Goal: Task Accomplishment & Management: Use online tool/utility

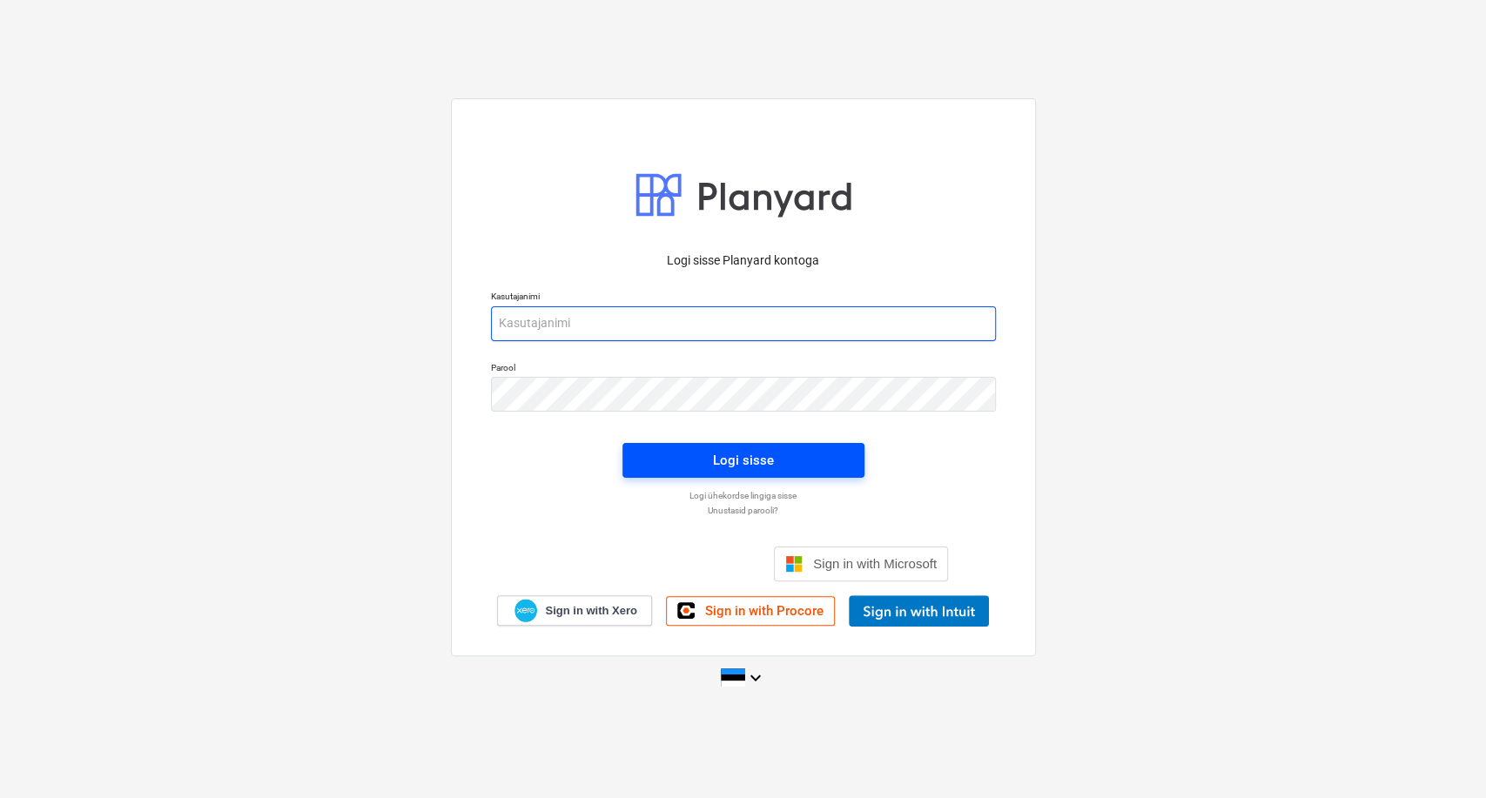
type input "[EMAIL_ADDRESS][DOMAIN_NAME]"
click at [763, 462] on div "Logi sisse" at bounding box center [743, 460] width 61 height 23
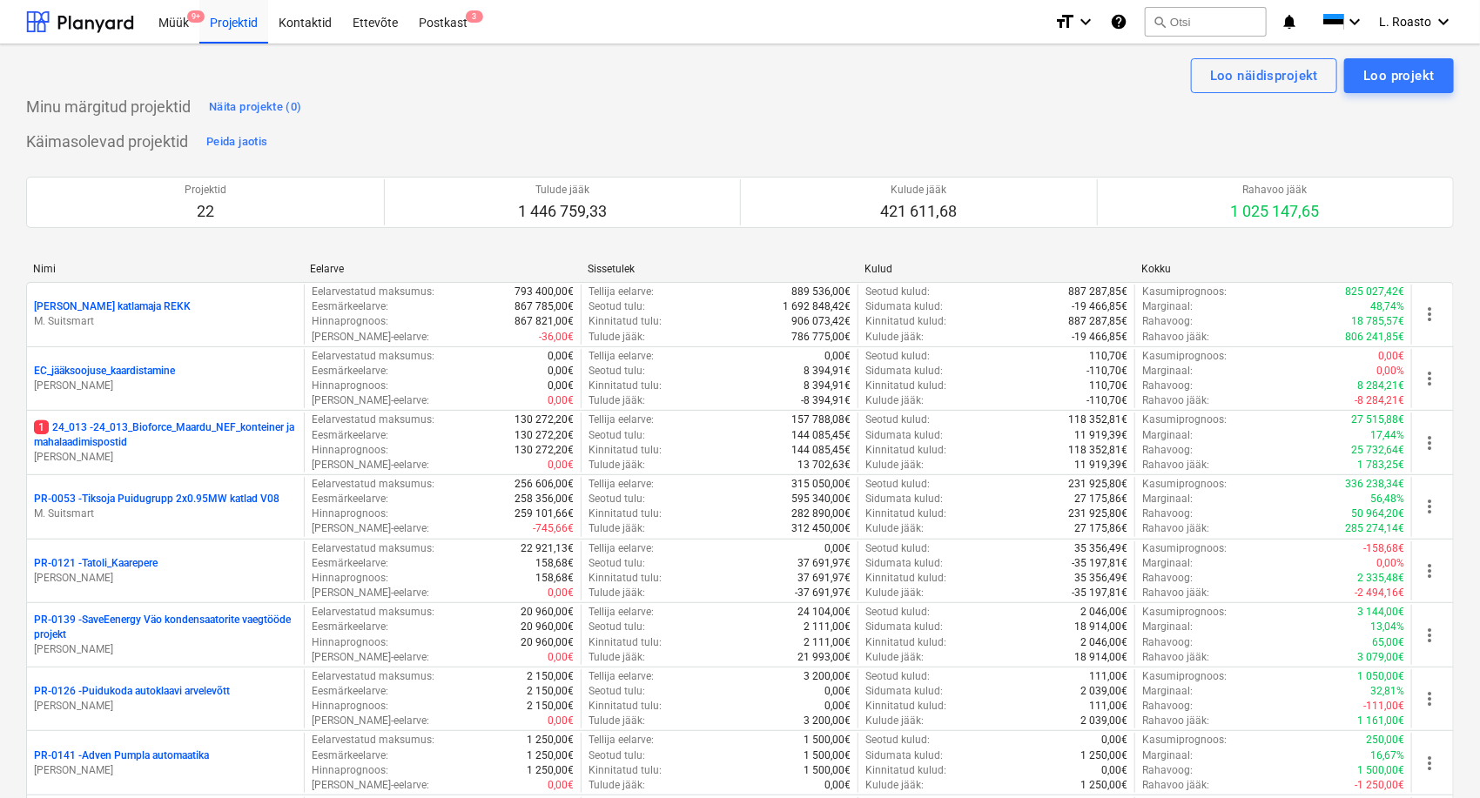
click at [481, 18] on div "Müük 9+ Projektid Kontaktid Ettevõte Postkast 3" at bounding box center [594, 22] width 892 height 44
click at [448, 29] on div "Postkast 3" at bounding box center [443, 21] width 70 height 44
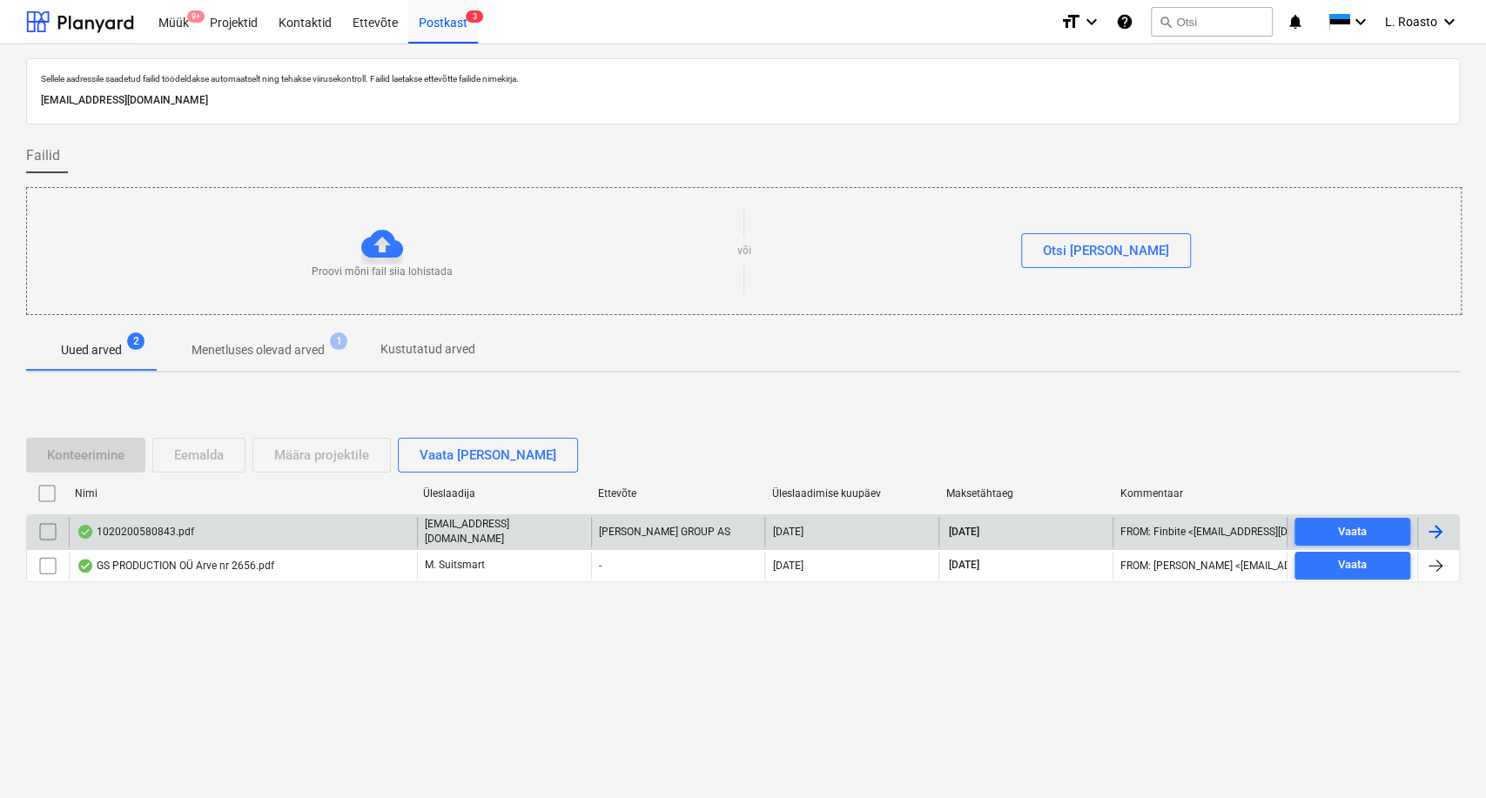
click at [251, 524] on div "1020200580843.pdf" at bounding box center [243, 532] width 348 height 30
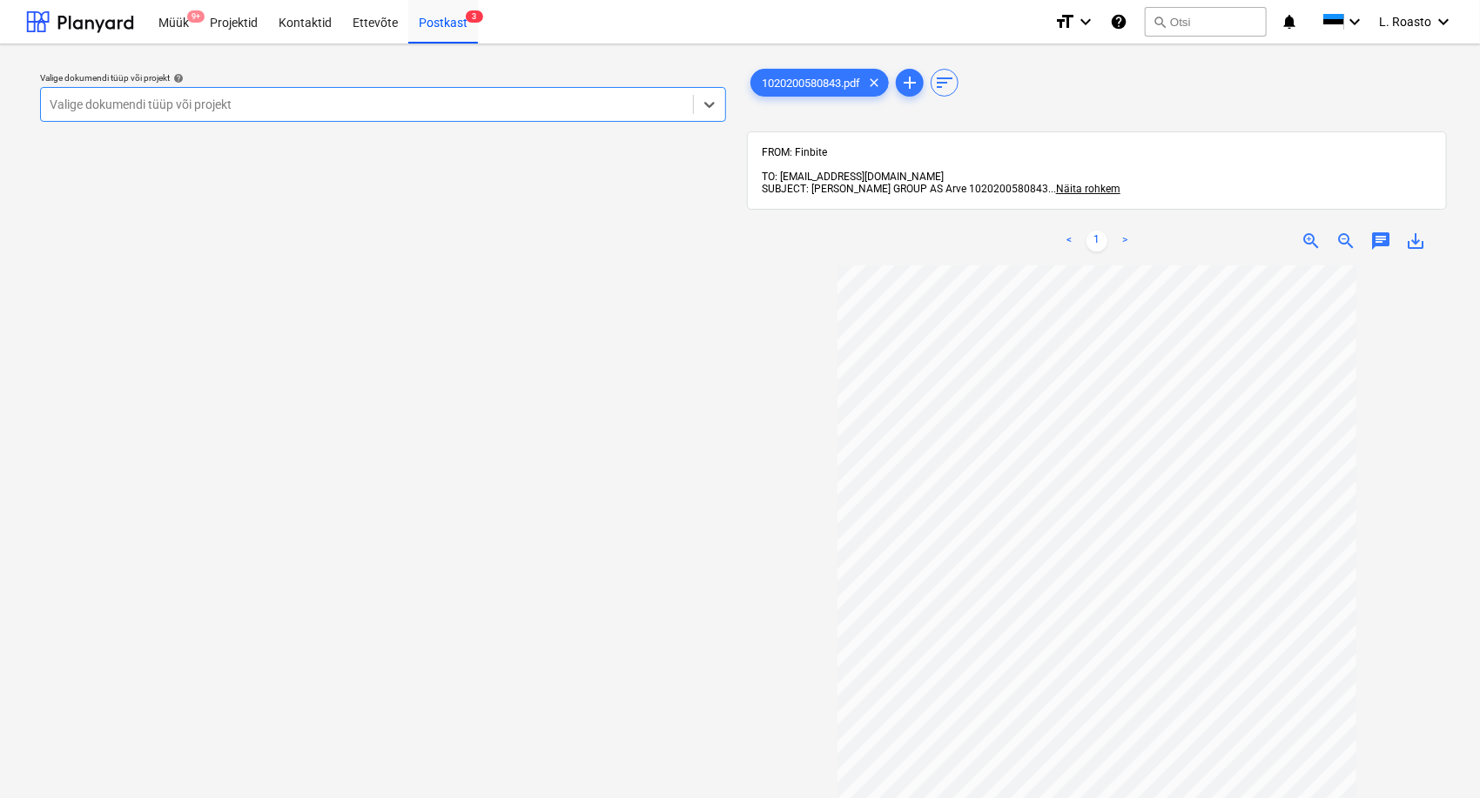
click at [305, 102] on div at bounding box center [367, 104] width 635 height 17
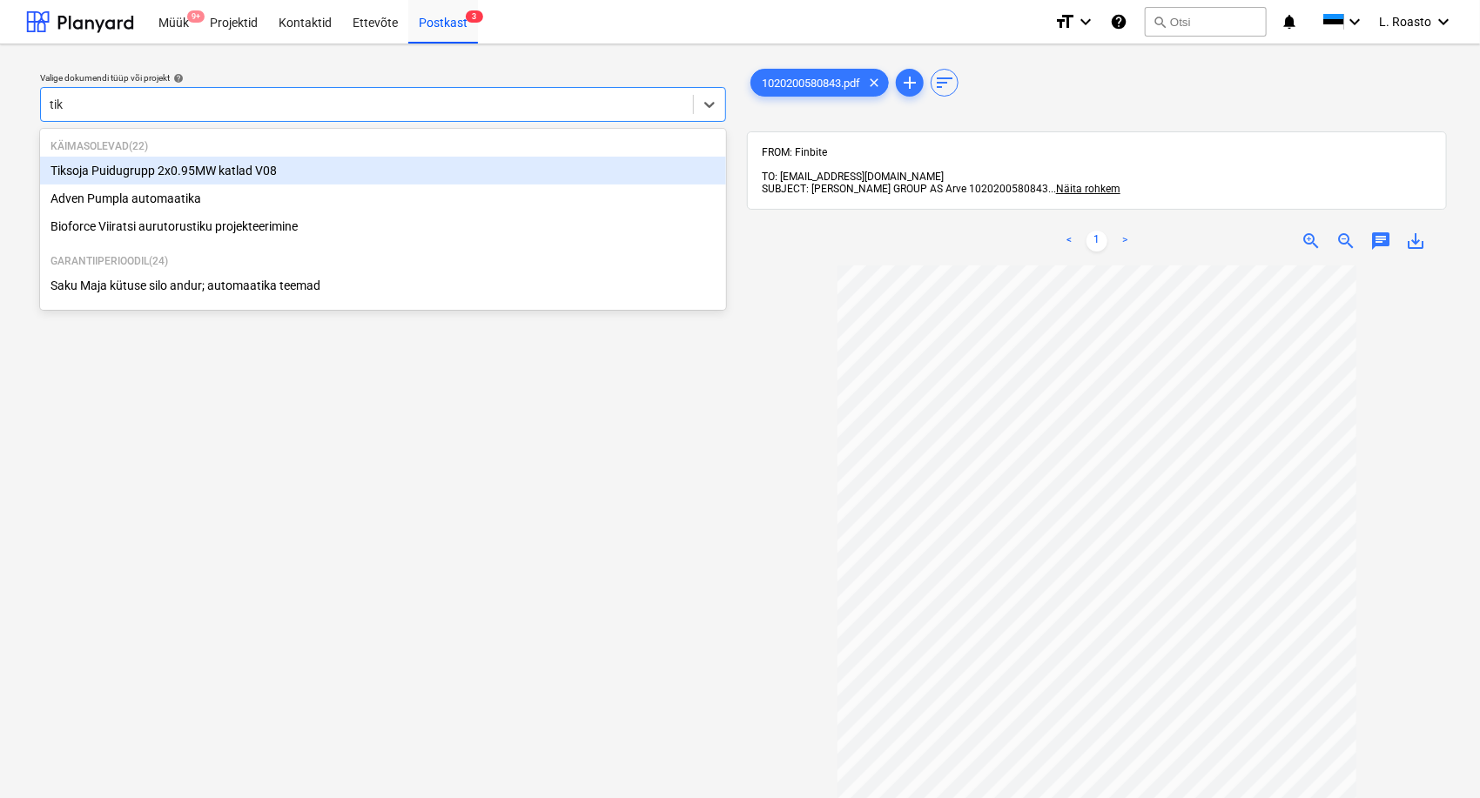
type input "tiks"
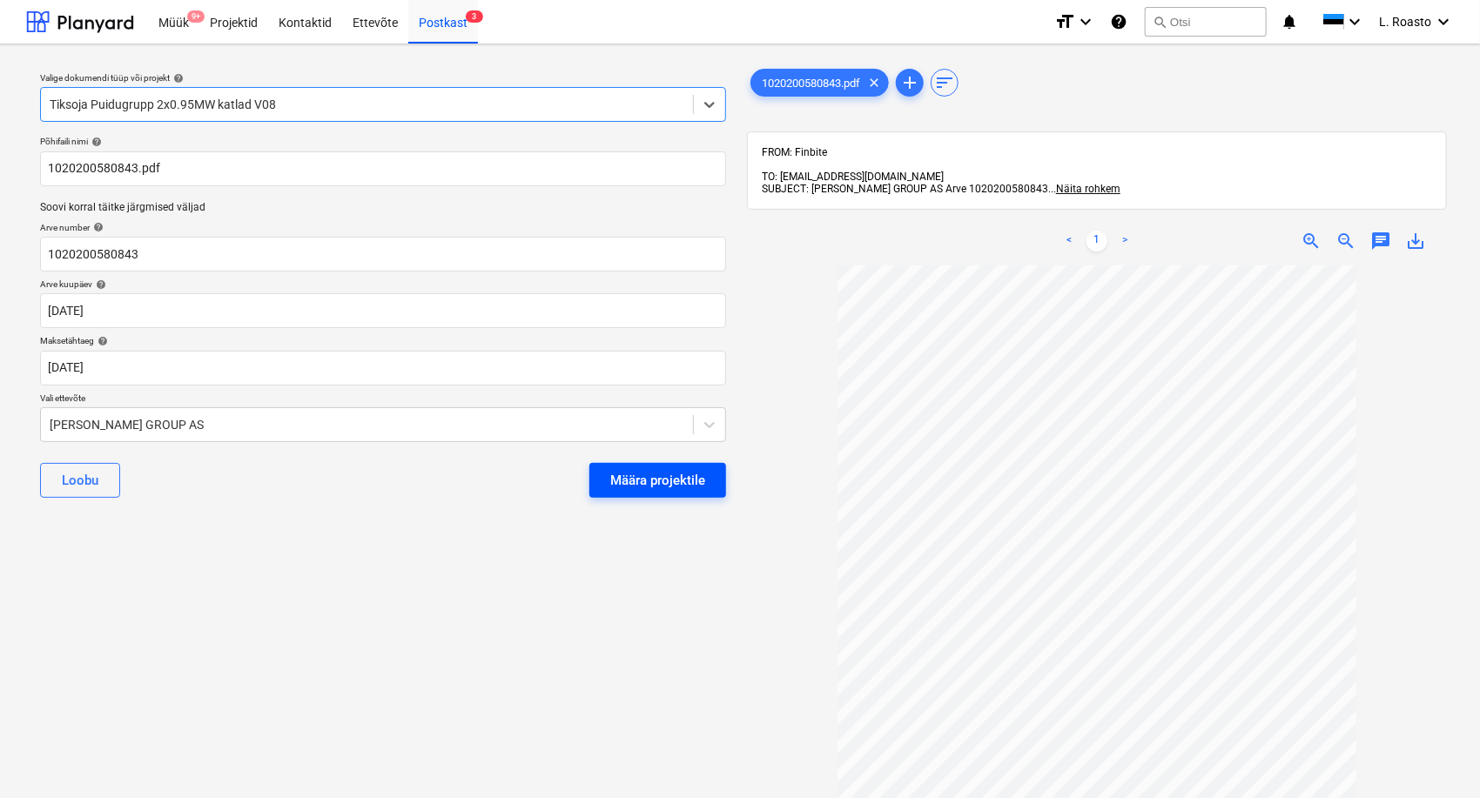
click at [683, 486] on div "Määra projektile" at bounding box center [657, 480] width 95 height 23
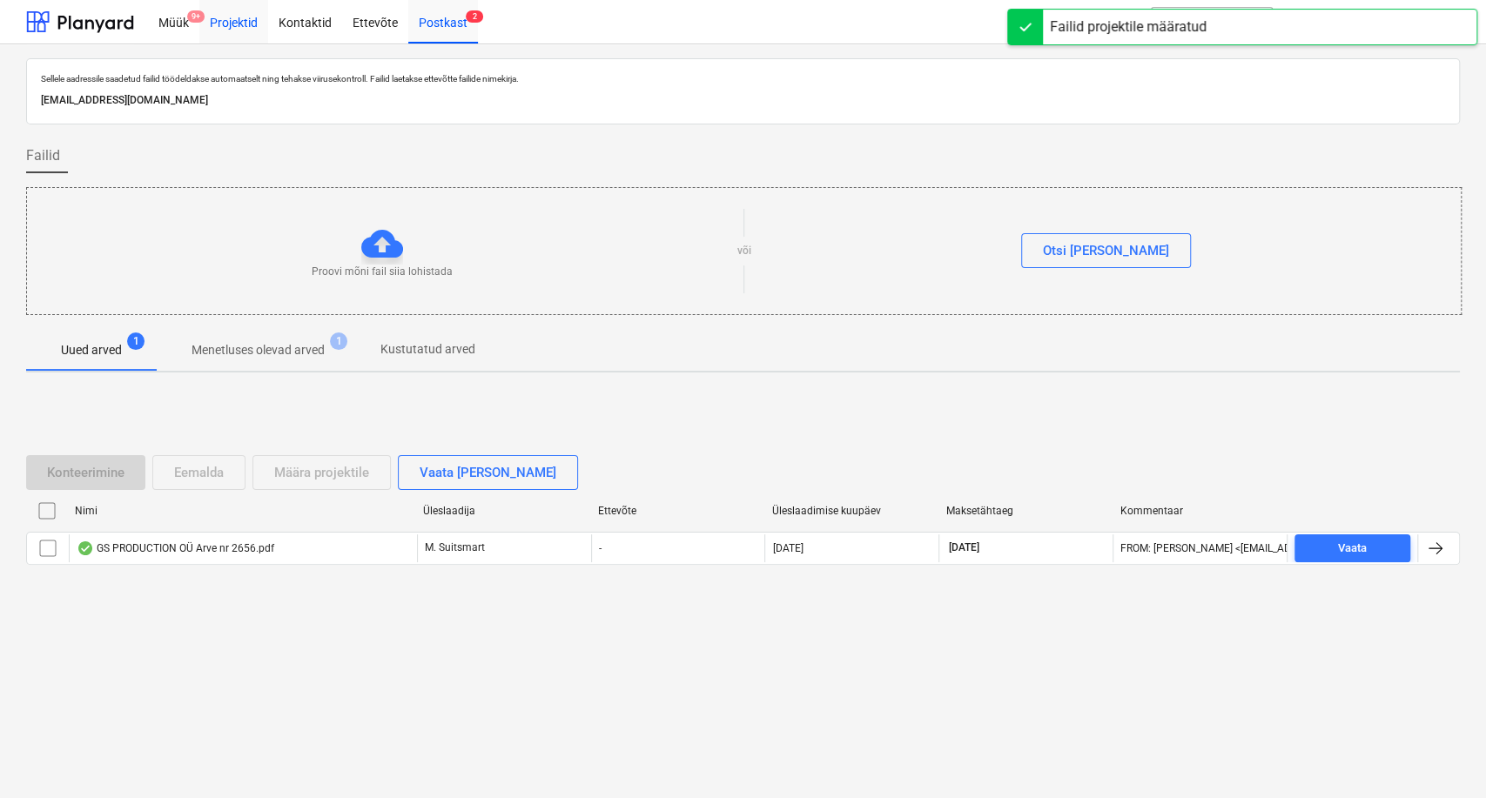
click at [219, 20] on div "Projektid" at bounding box center [233, 21] width 69 height 44
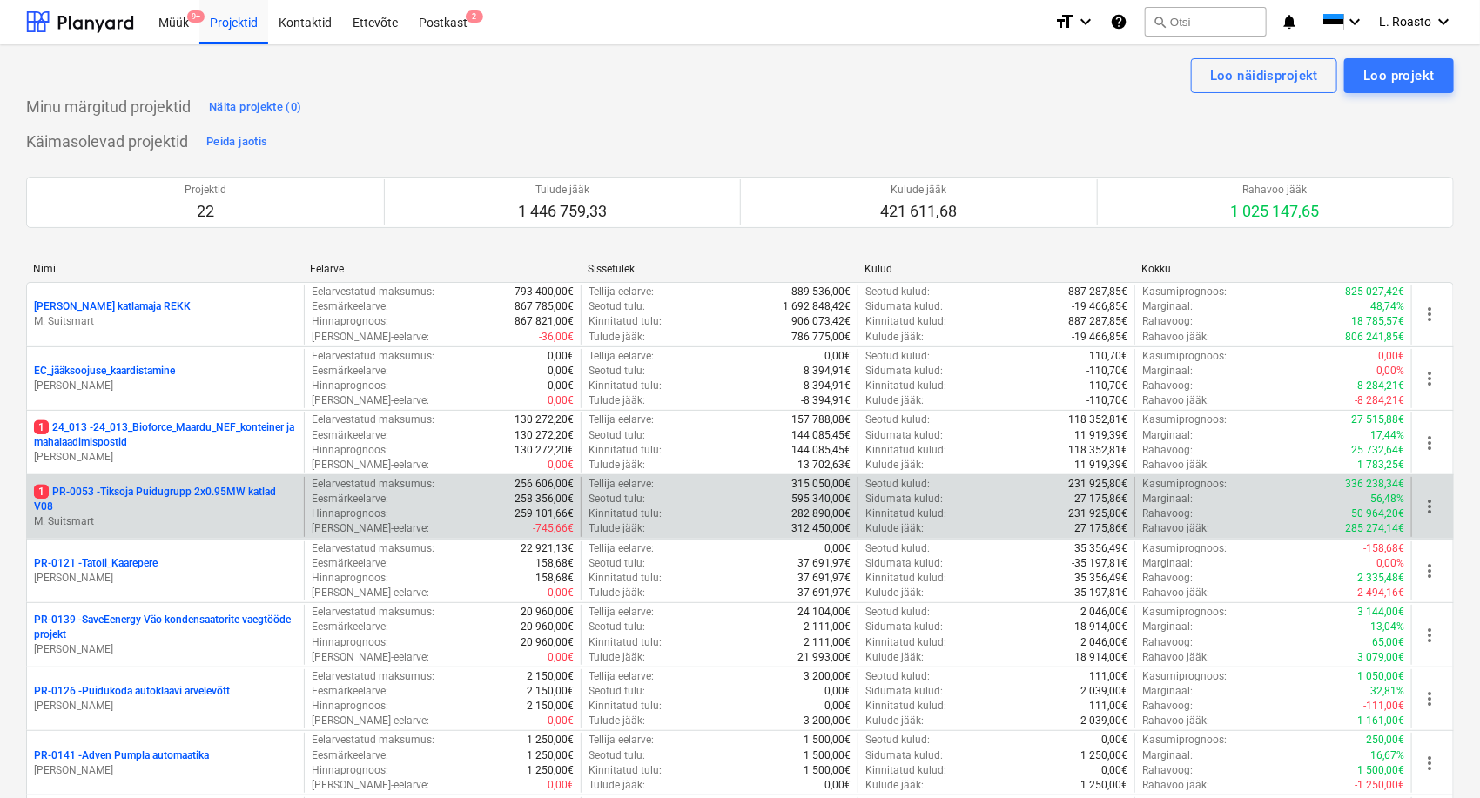
click at [122, 486] on p "1 PR-0053 - Tiksoja Puidugrupp 2x0.95MW katlad V08" at bounding box center [165, 500] width 263 height 30
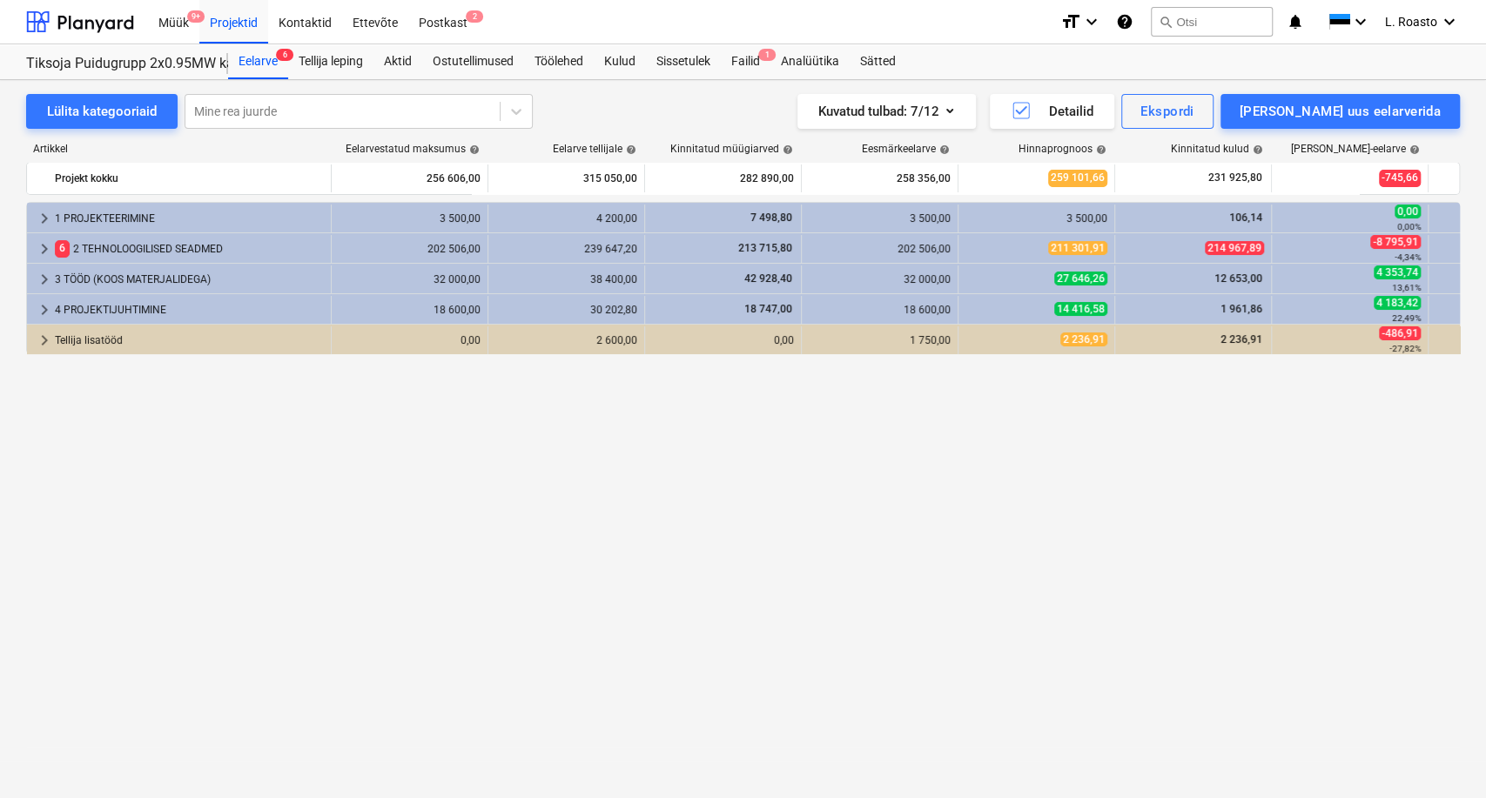
click at [758, 43] on div "Müük 9+ Projektid Kontaktid Ettevõte Postkast 2" at bounding box center [597, 22] width 898 height 44
click at [756, 57] on div "Failid 1" at bounding box center [746, 61] width 50 height 35
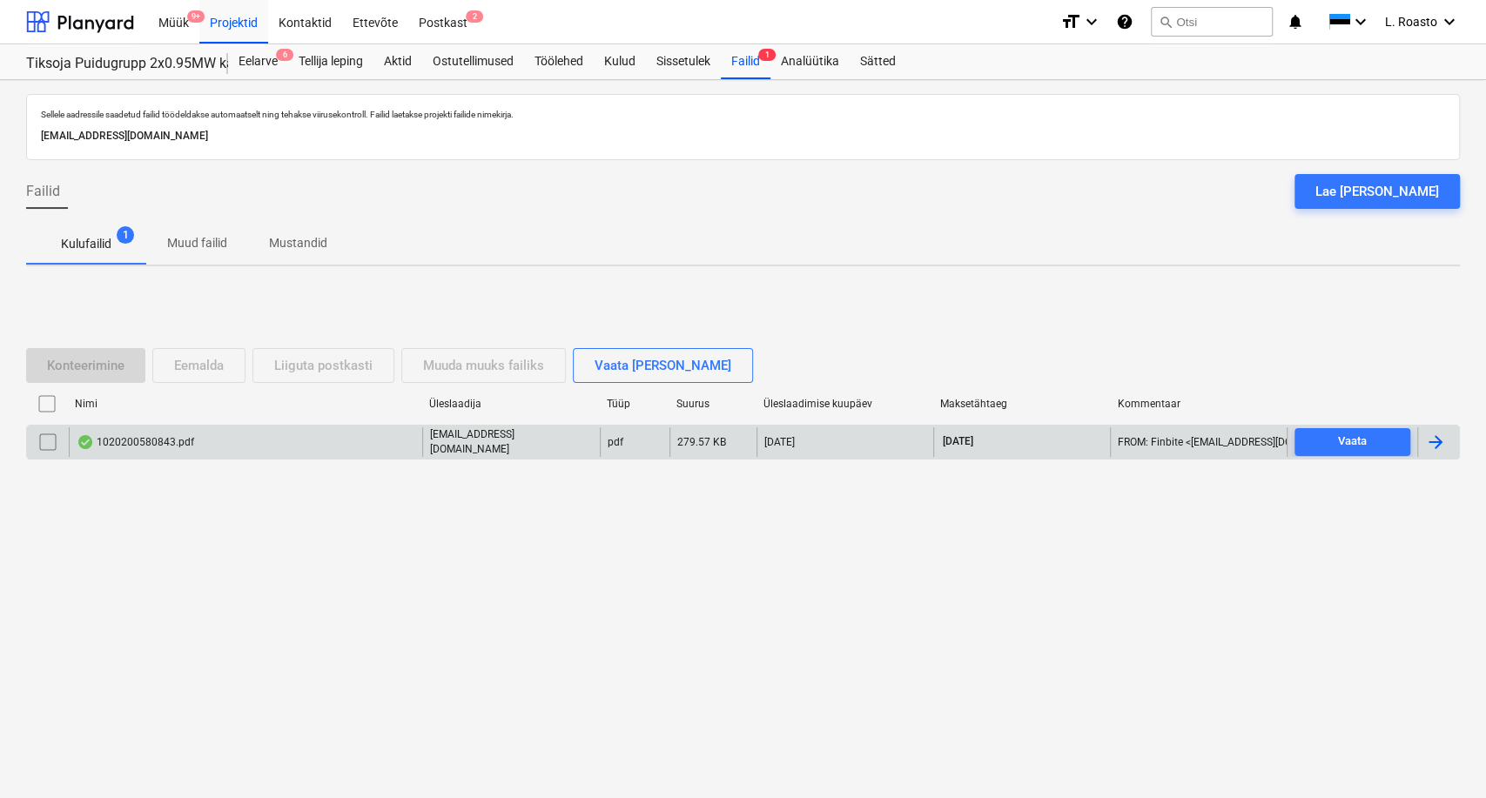
click at [1433, 444] on div at bounding box center [1435, 442] width 21 height 21
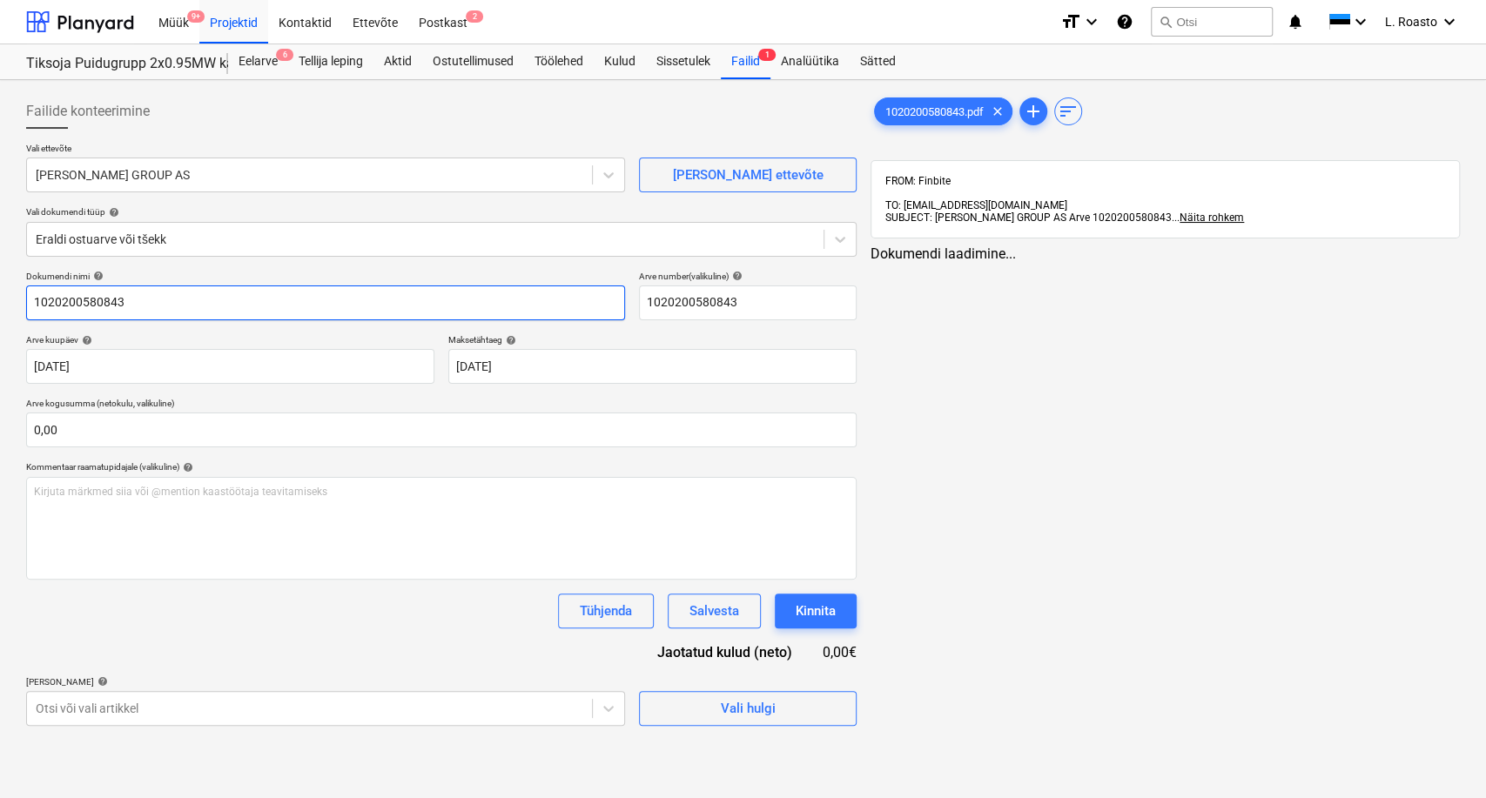
click at [31, 300] on input "1020200580843" at bounding box center [325, 303] width 599 height 35
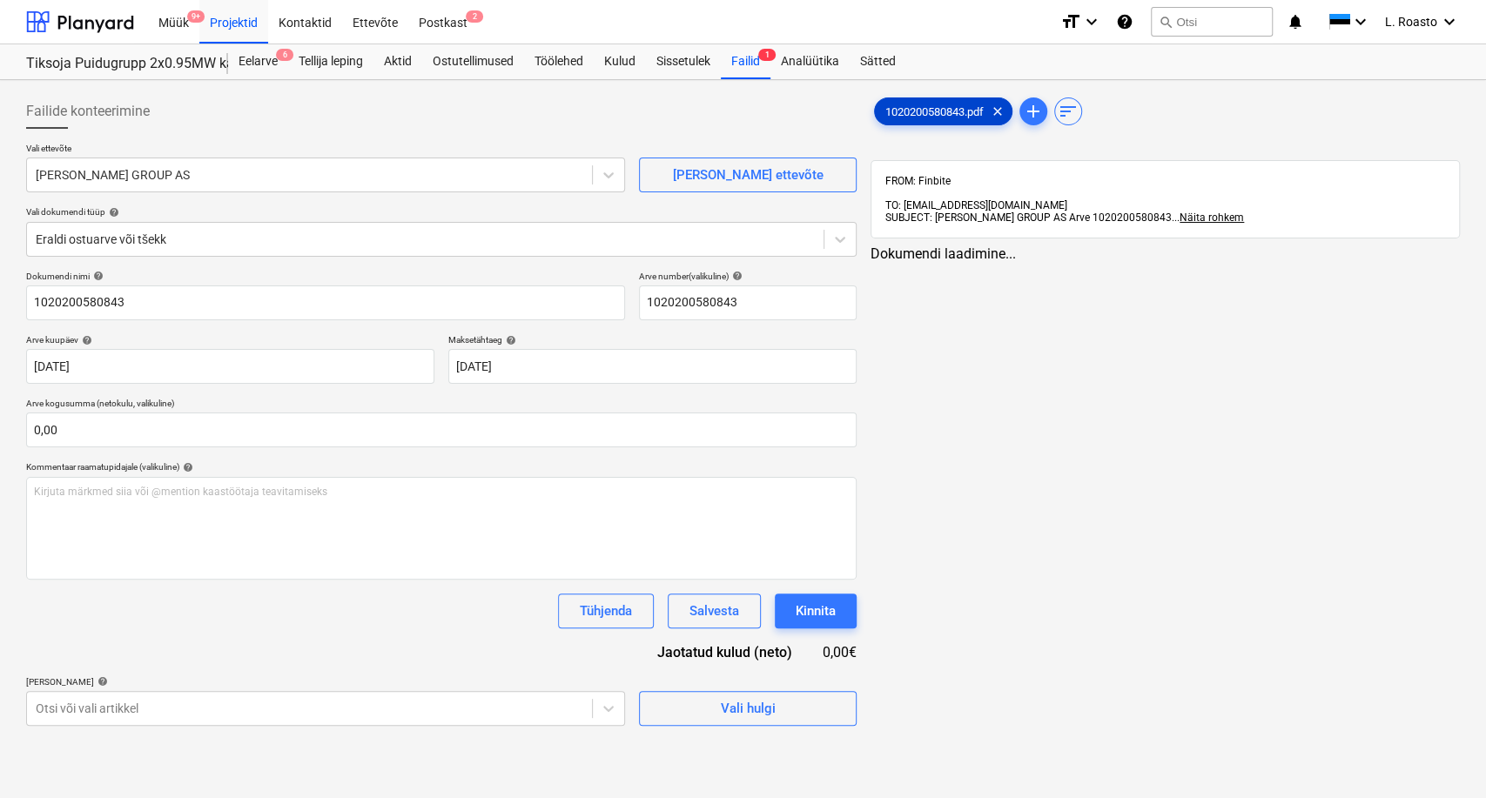
click at [918, 106] on span "1020200580843.pdf" at bounding box center [934, 111] width 119 height 13
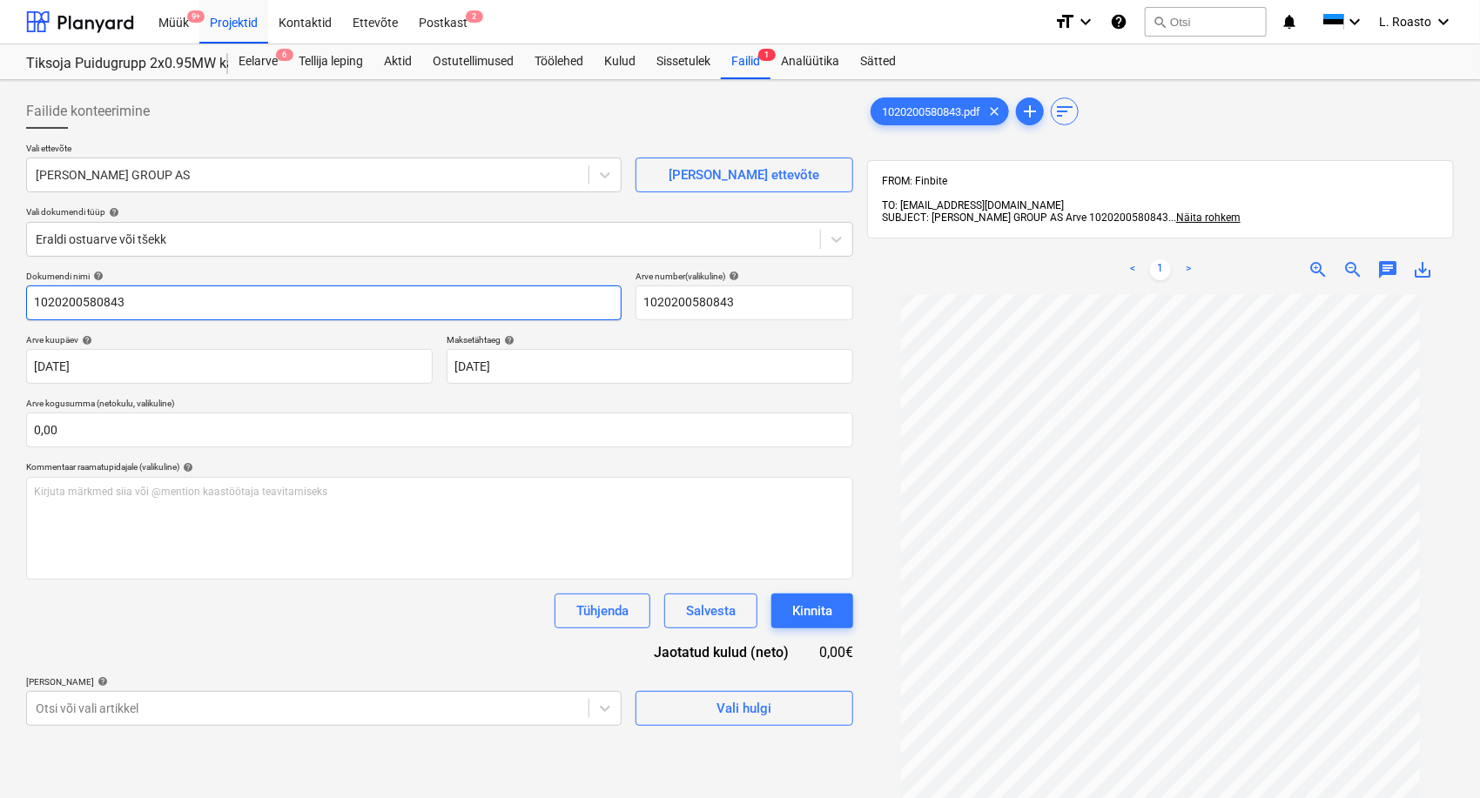
click at [32, 306] on input "1020200580843" at bounding box center [323, 303] width 595 height 35
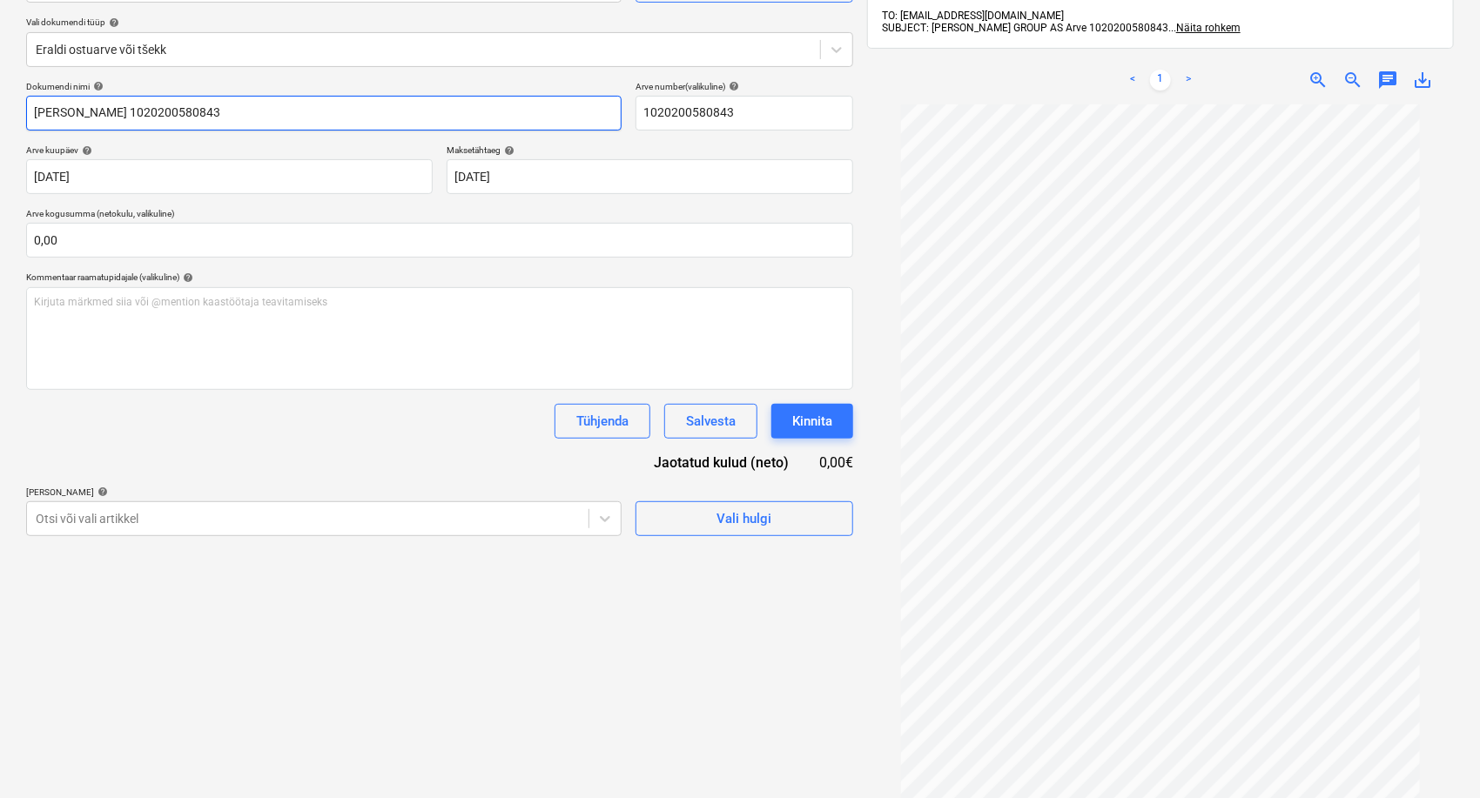
scroll to position [193, 0]
type input "[PERSON_NAME] 1020200580843"
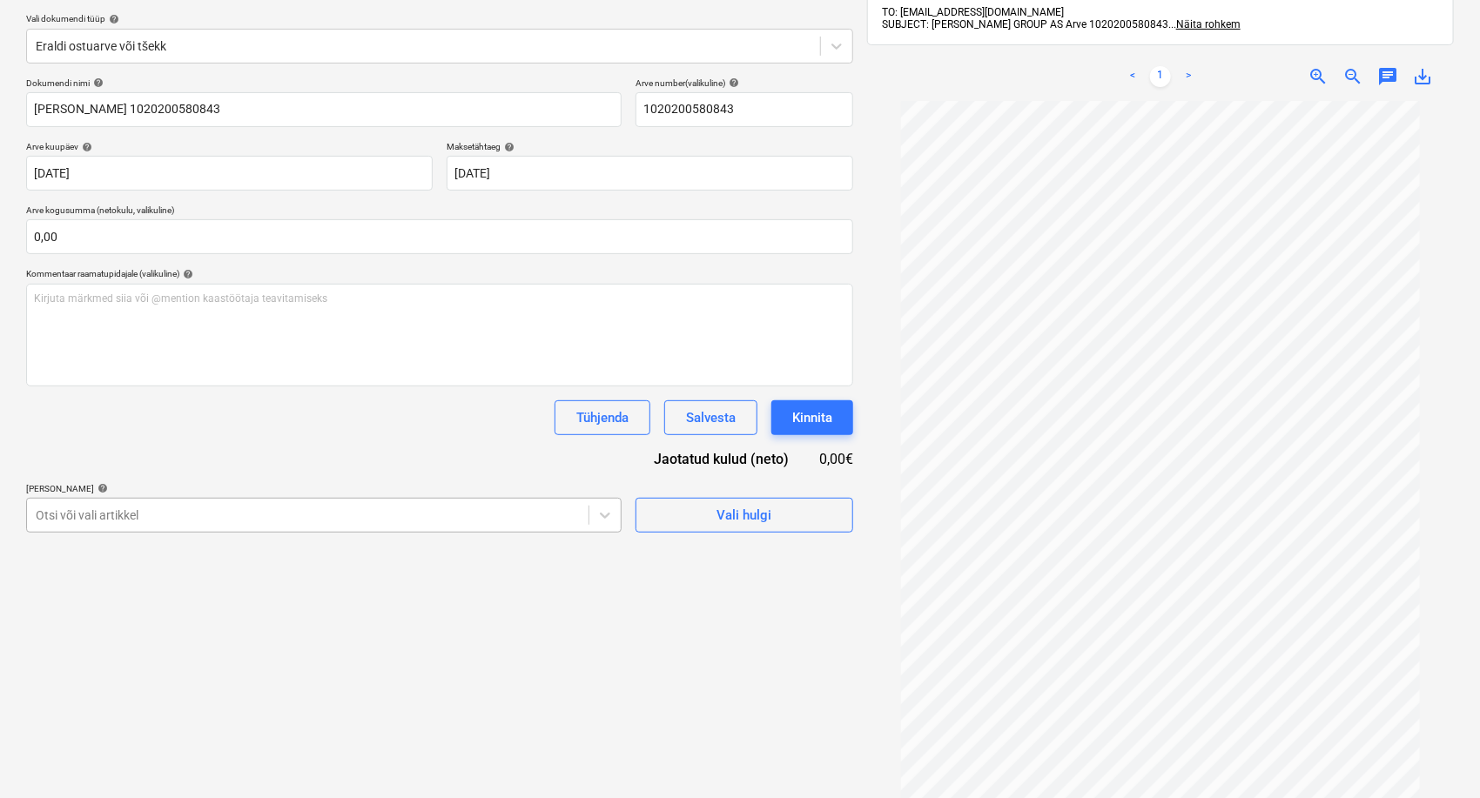
click at [147, 513] on div "Otsi või vali artikkel" at bounding box center [307, 515] width 561 height 24
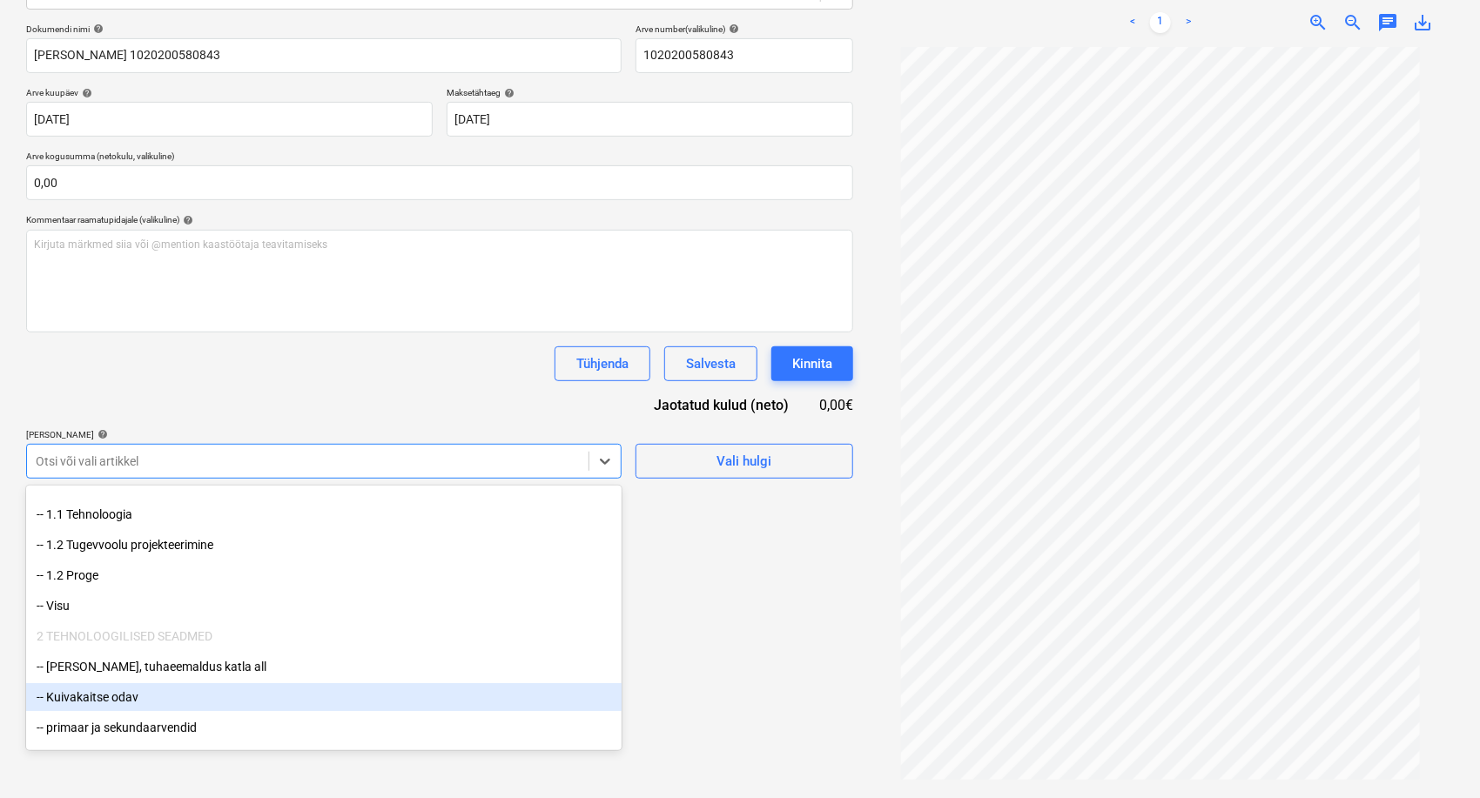
scroll to position [14, 0]
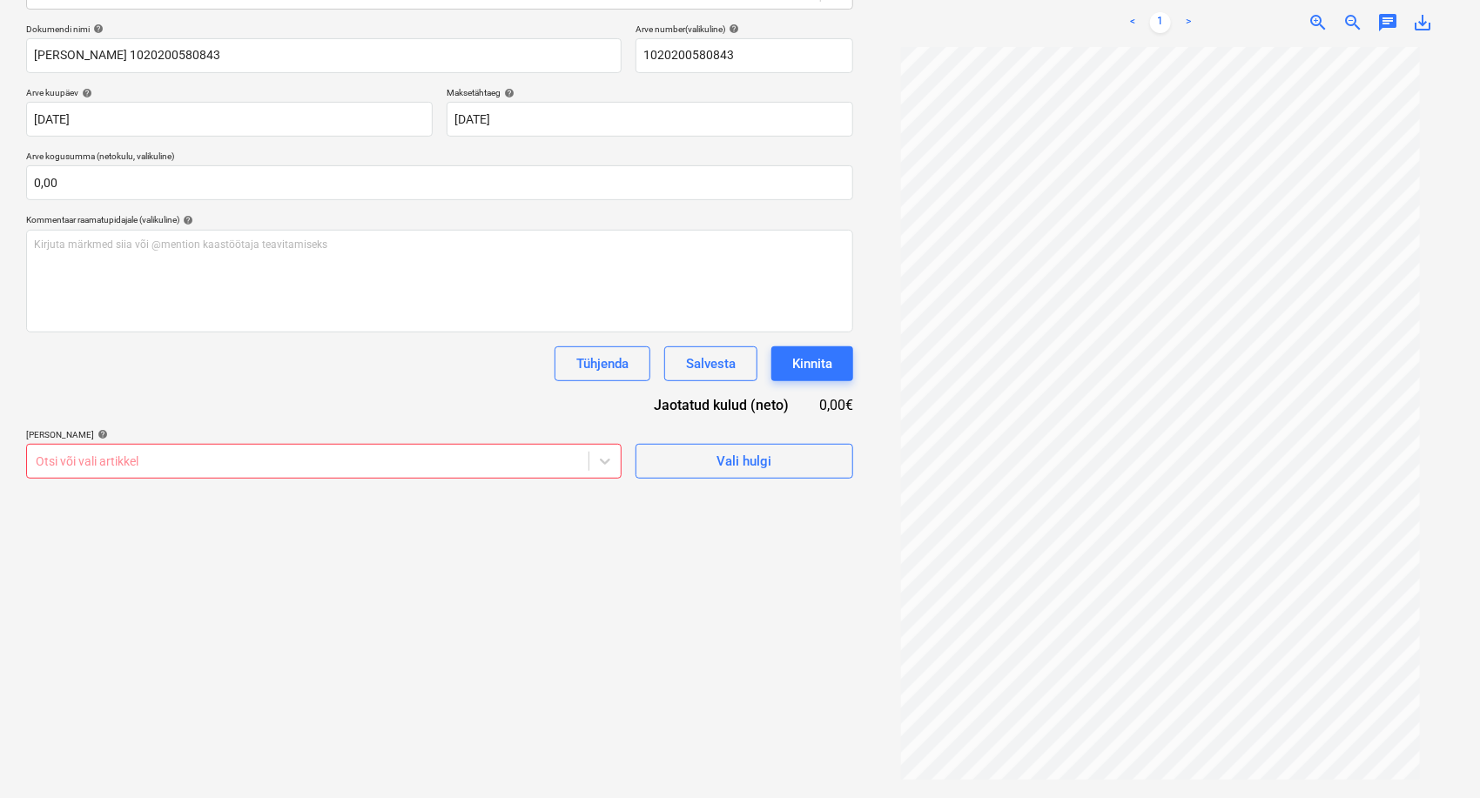
drag, startPoint x: 362, startPoint y: 384, endPoint x: 377, endPoint y: 386, distance: 14.9
click at [362, 383] on div "Dokumendi nimi help [PERSON_NAME] 1020200580843 Arve number (valikuline) help 1…" at bounding box center [439, 251] width 827 height 455
click at [717, 363] on div "Salvesta" at bounding box center [711, 364] width 50 height 23
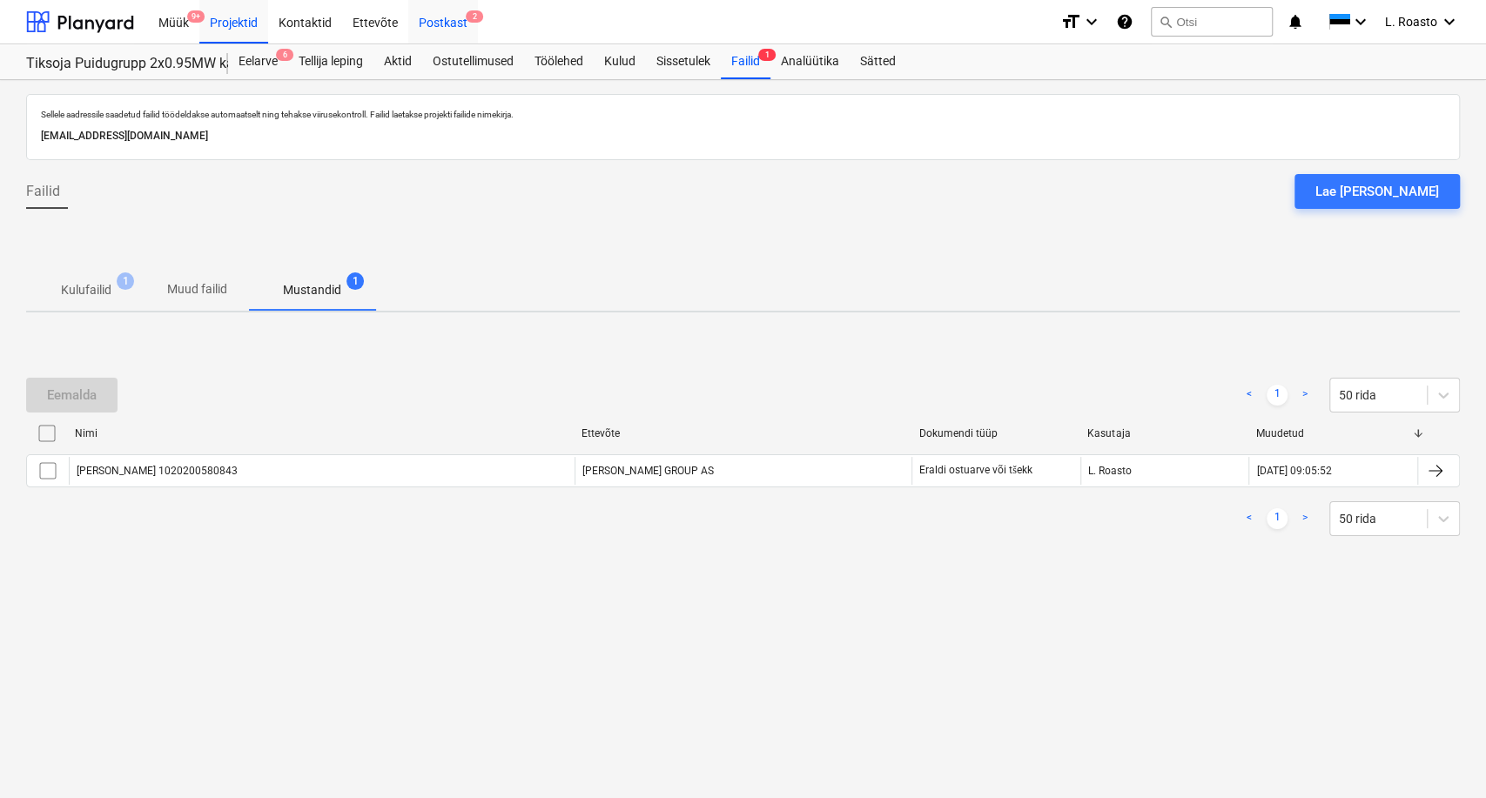
click at [448, 24] on div "Postkast 2" at bounding box center [443, 21] width 70 height 44
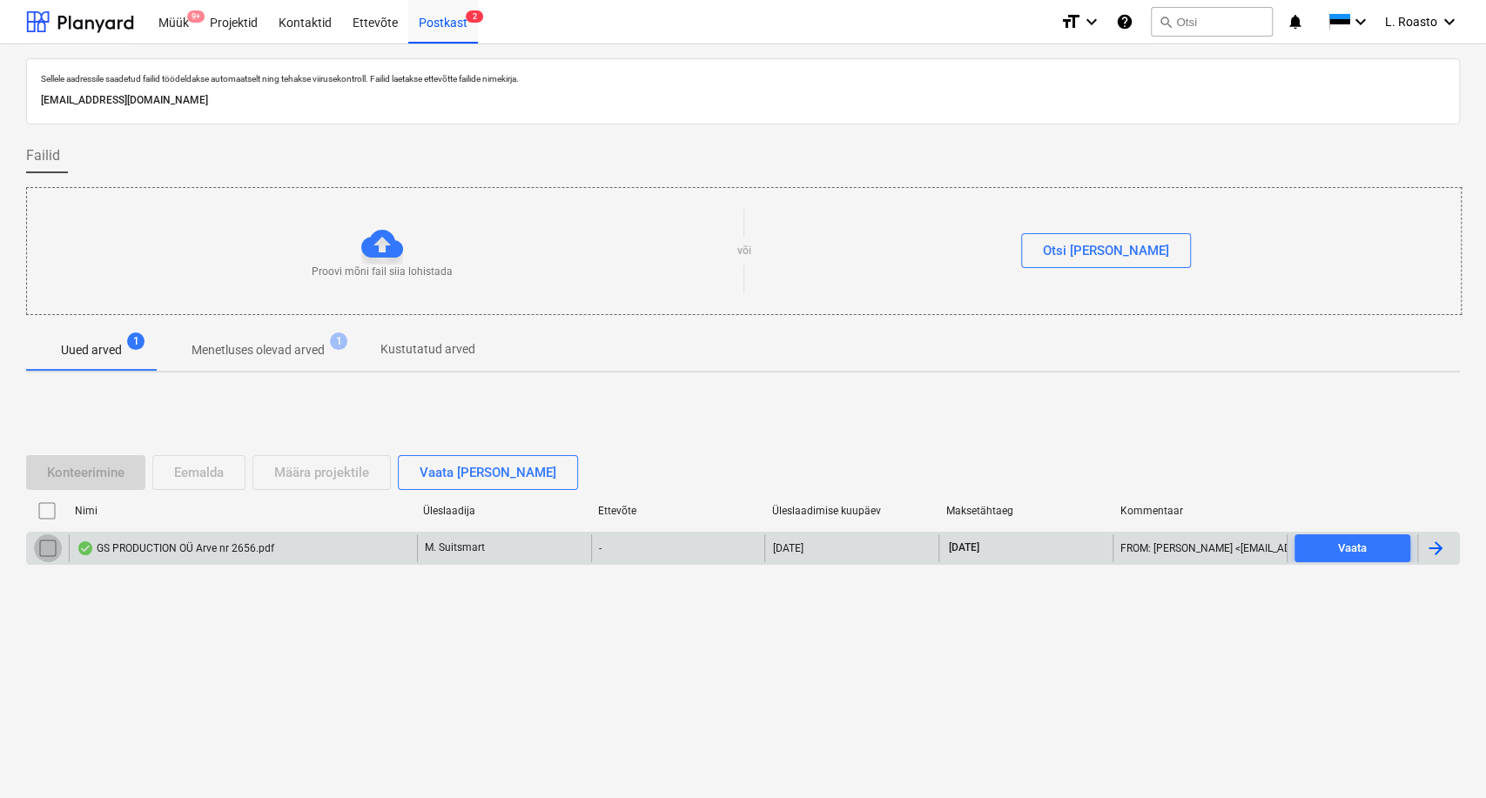
click at [45, 552] on input "checkbox" at bounding box center [48, 548] width 28 height 28
click at [266, 538] on div "GS PRODUCTION OÜ Arve nr 2656.pdf" at bounding box center [243, 548] width 348 height 28
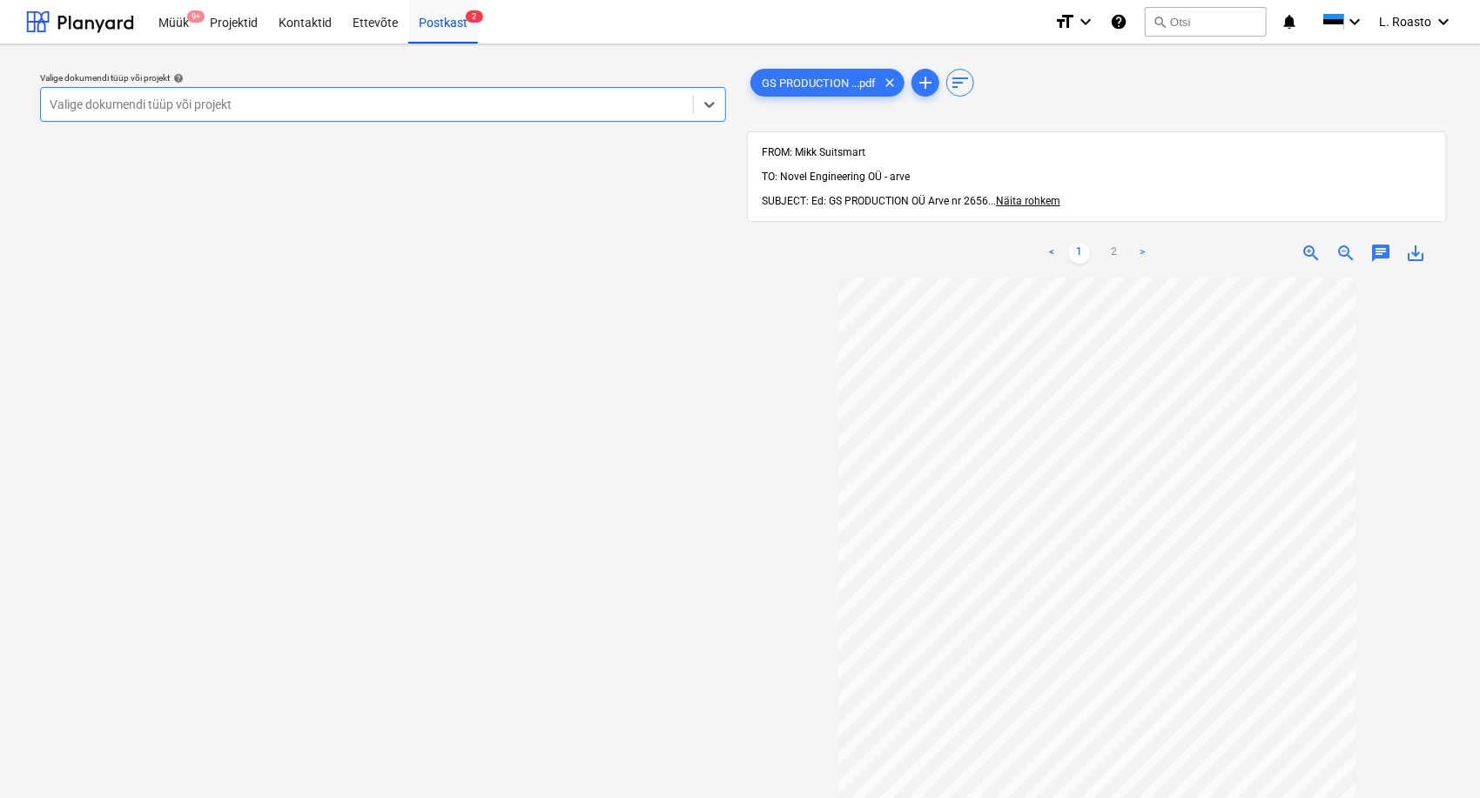
click at [299, 108] on div at bounding box center [367, 104] width 635 height 17
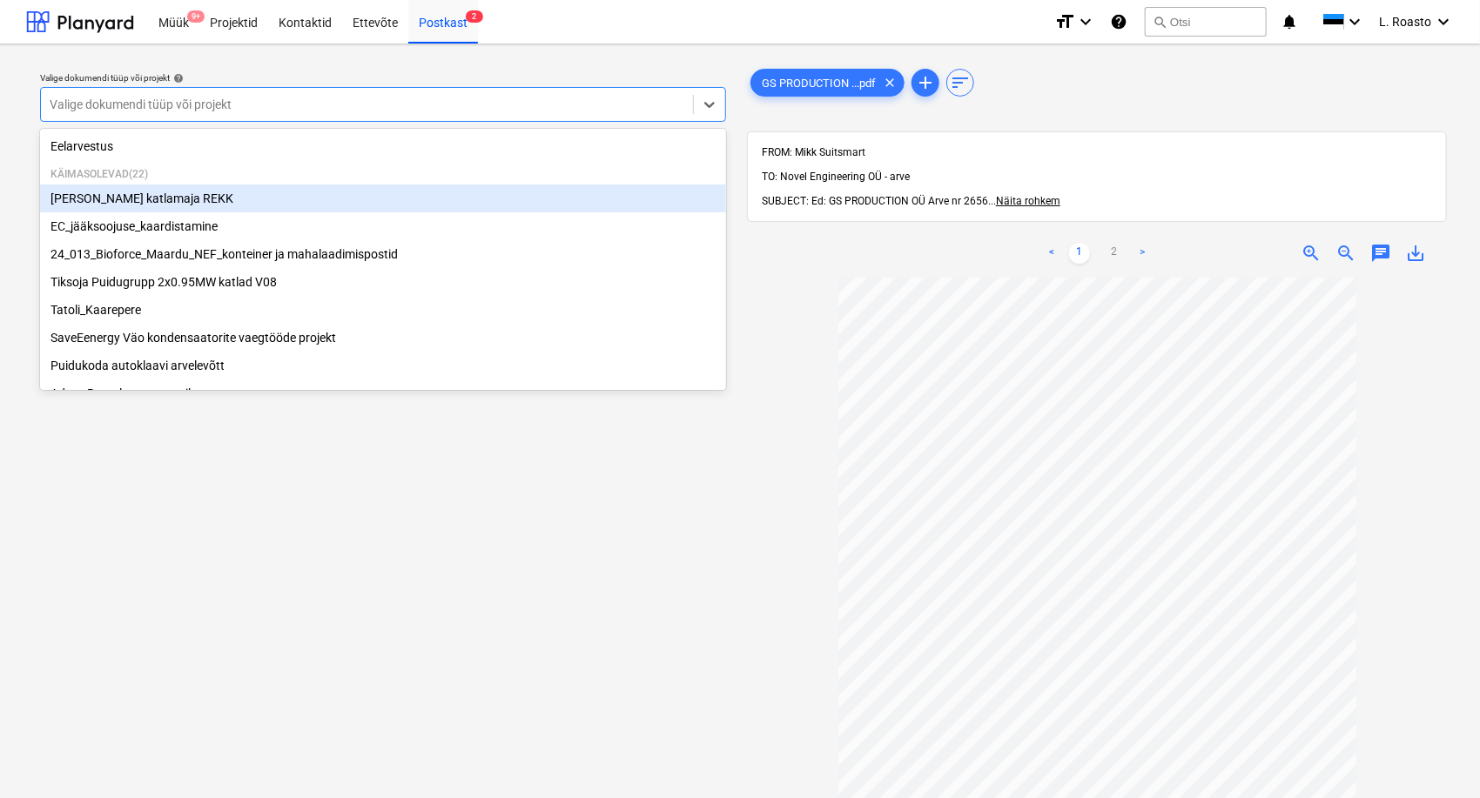
click at [154, 194] on div "[PERSON_NAME] katlamaja REKK" at bounding box center [383, 199] width 686 height 28
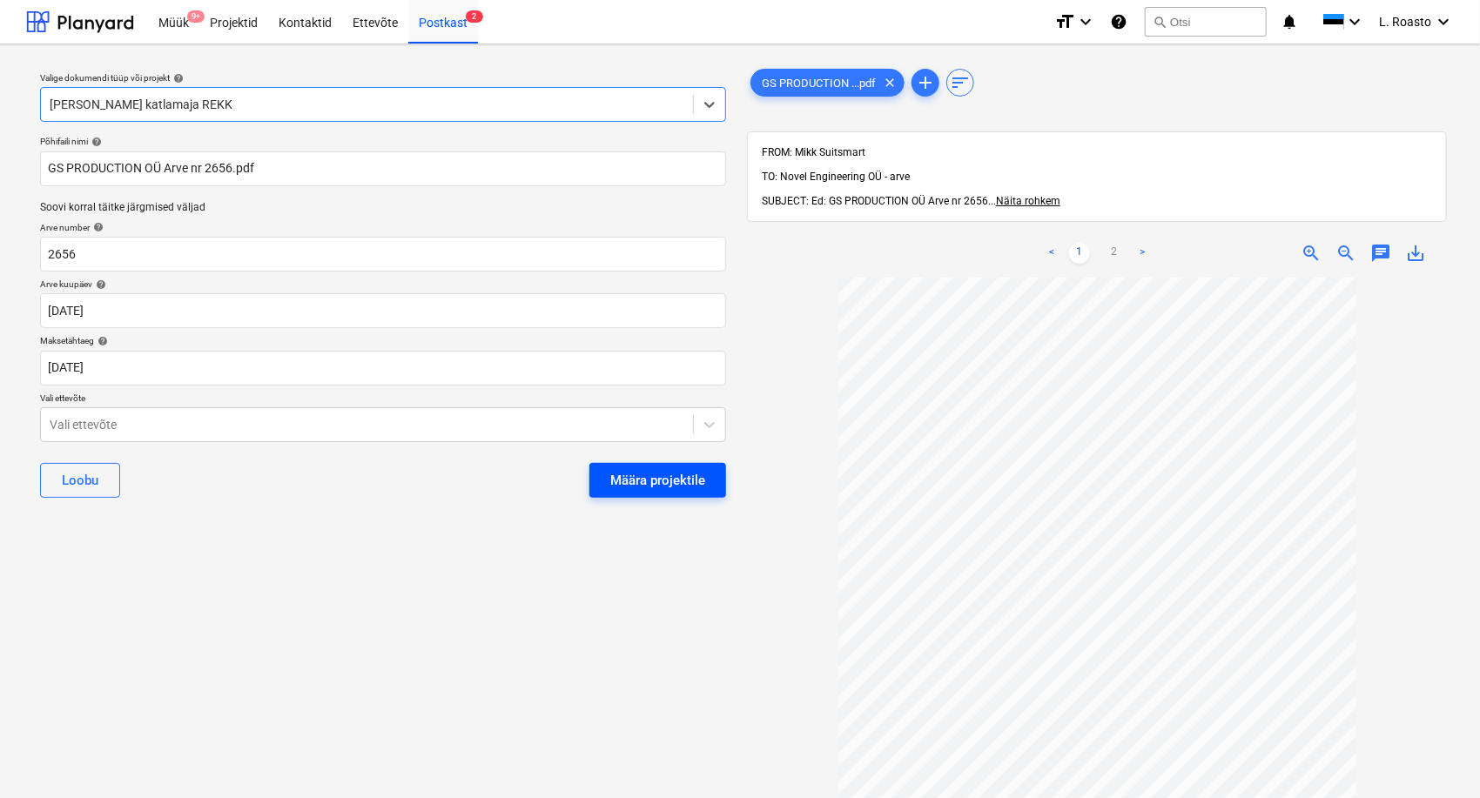
click at [672, 481] on div "Määra projektile" at bounding box center [657, 480] width 95 height 23
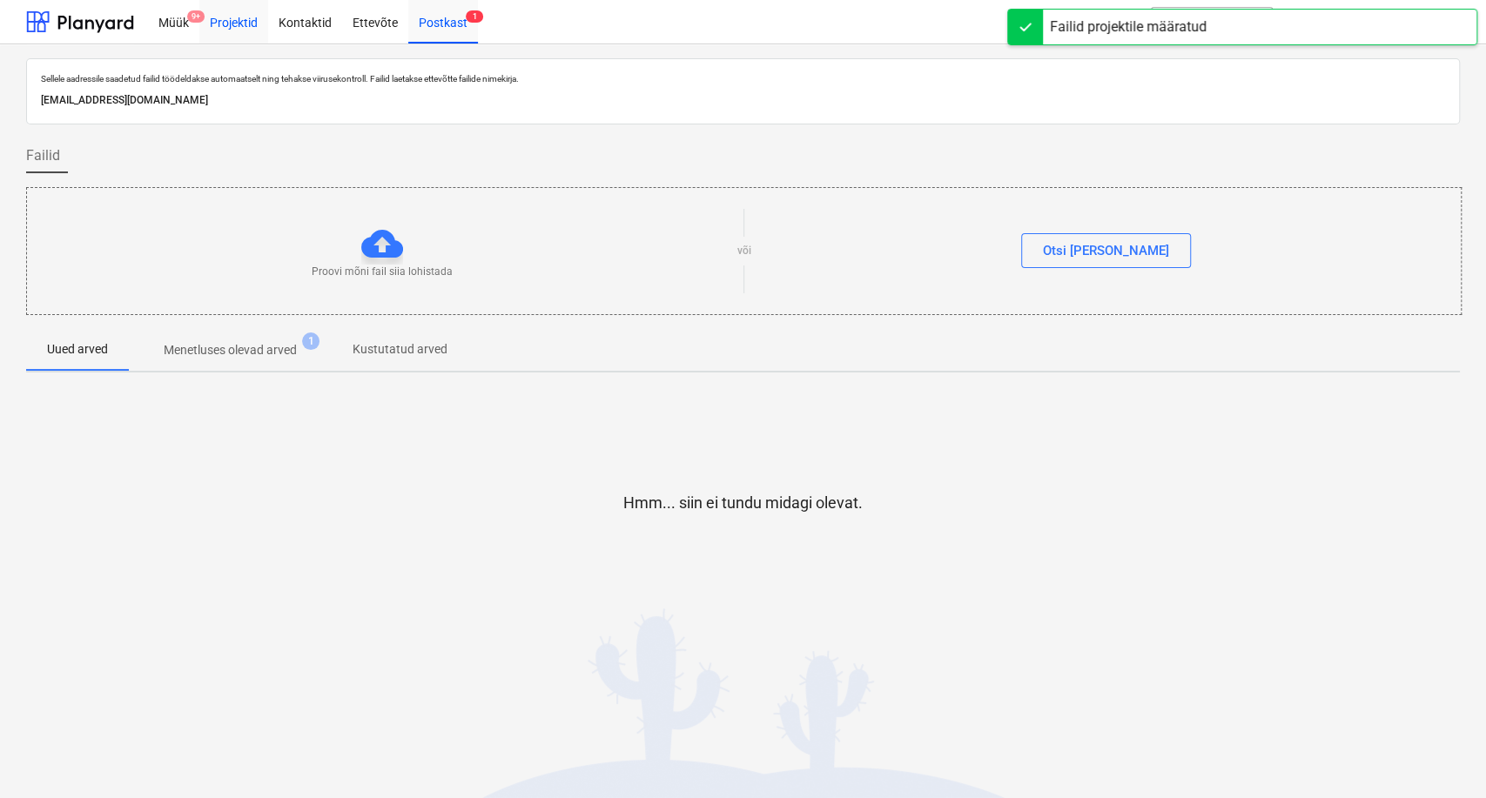
click at [239, 34] on div "Projektid" at bounding box center [233, 21] width 69 height 44
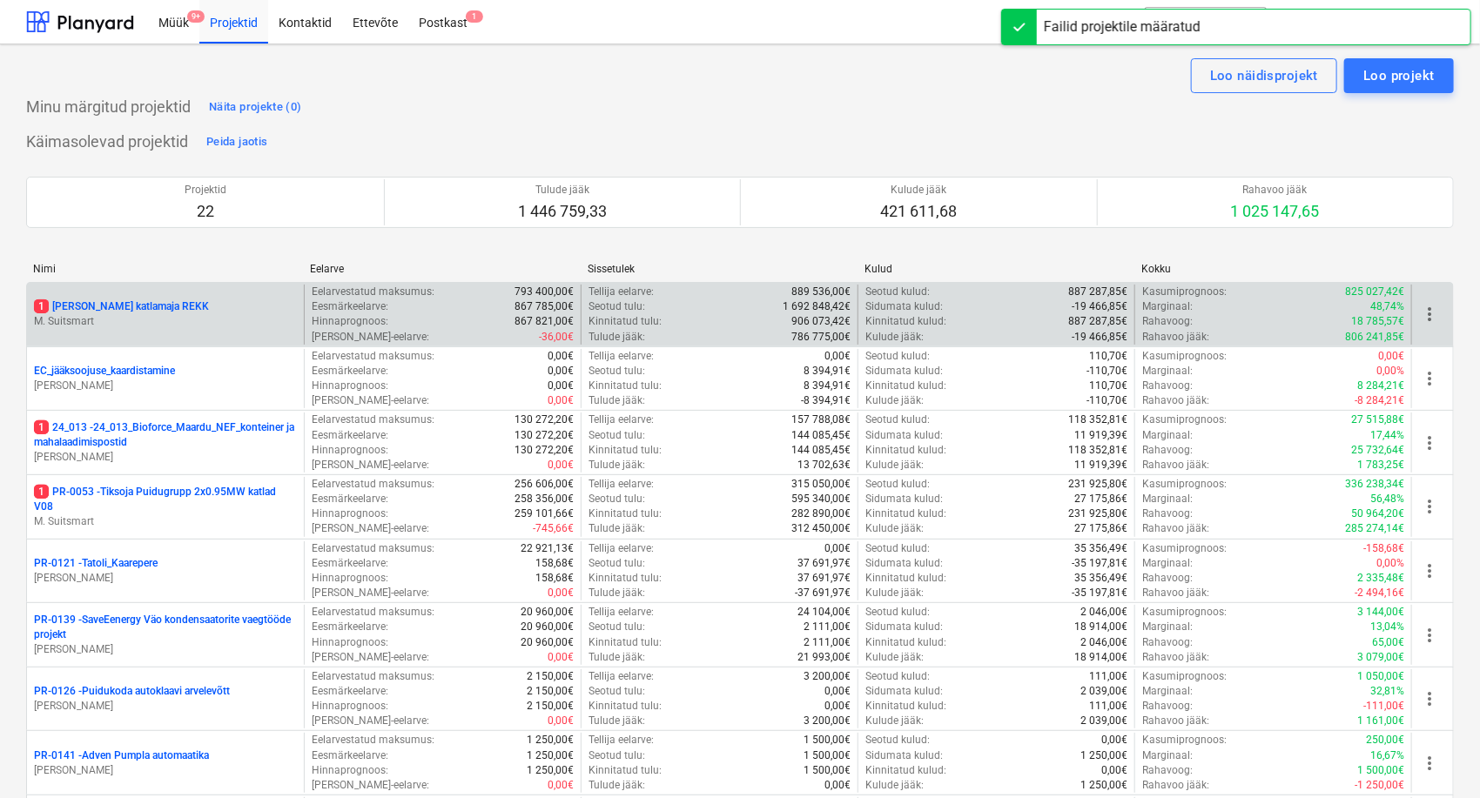
click at [167, 306] on p "1 [PERSON_NAME] katlamaja REKK" at bounding box center [121, 306] width 175 height 15
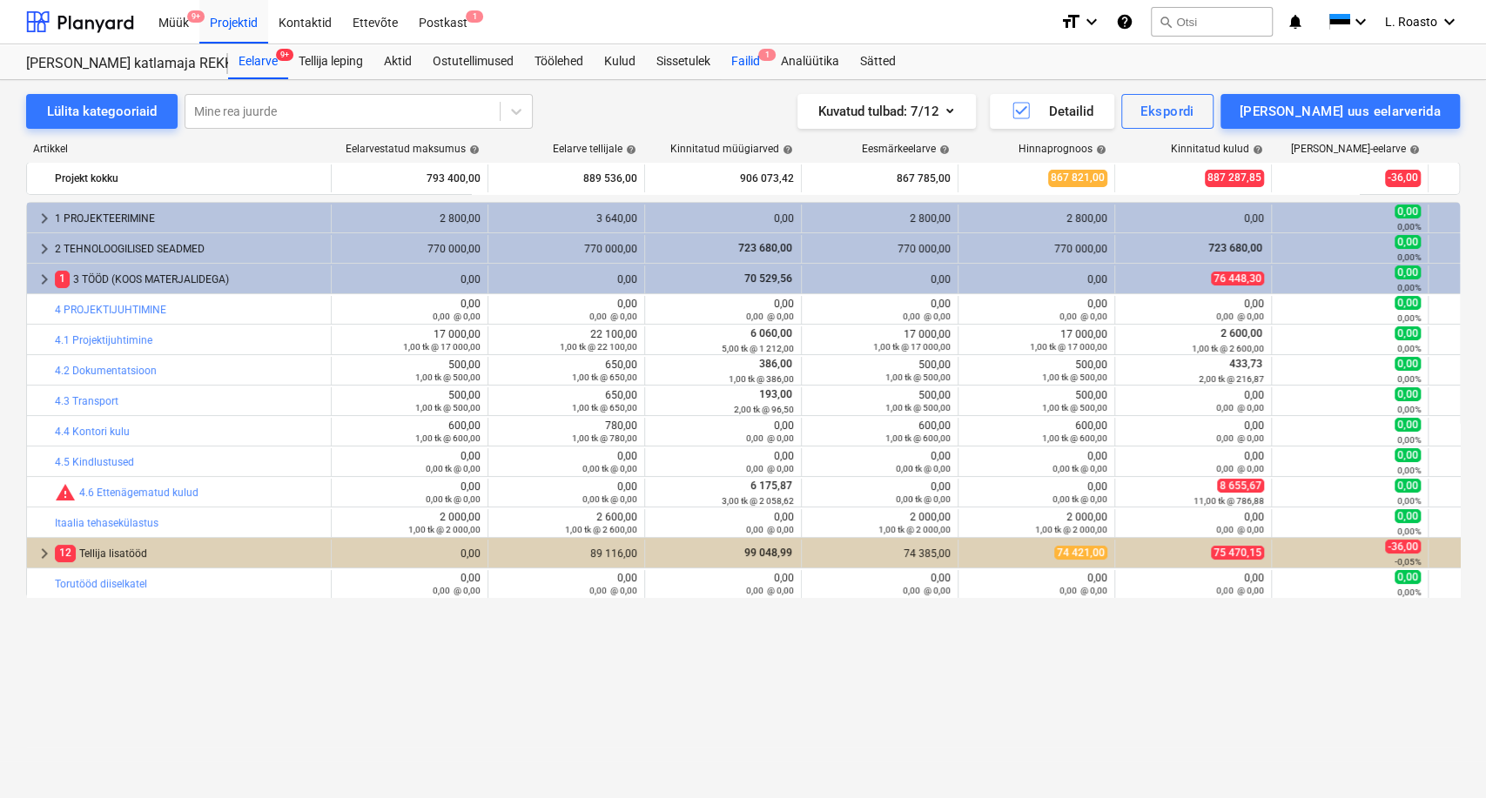
click at [750, 52] on div "Failid 1" at bounding box center [746, 61] width 50 height 35
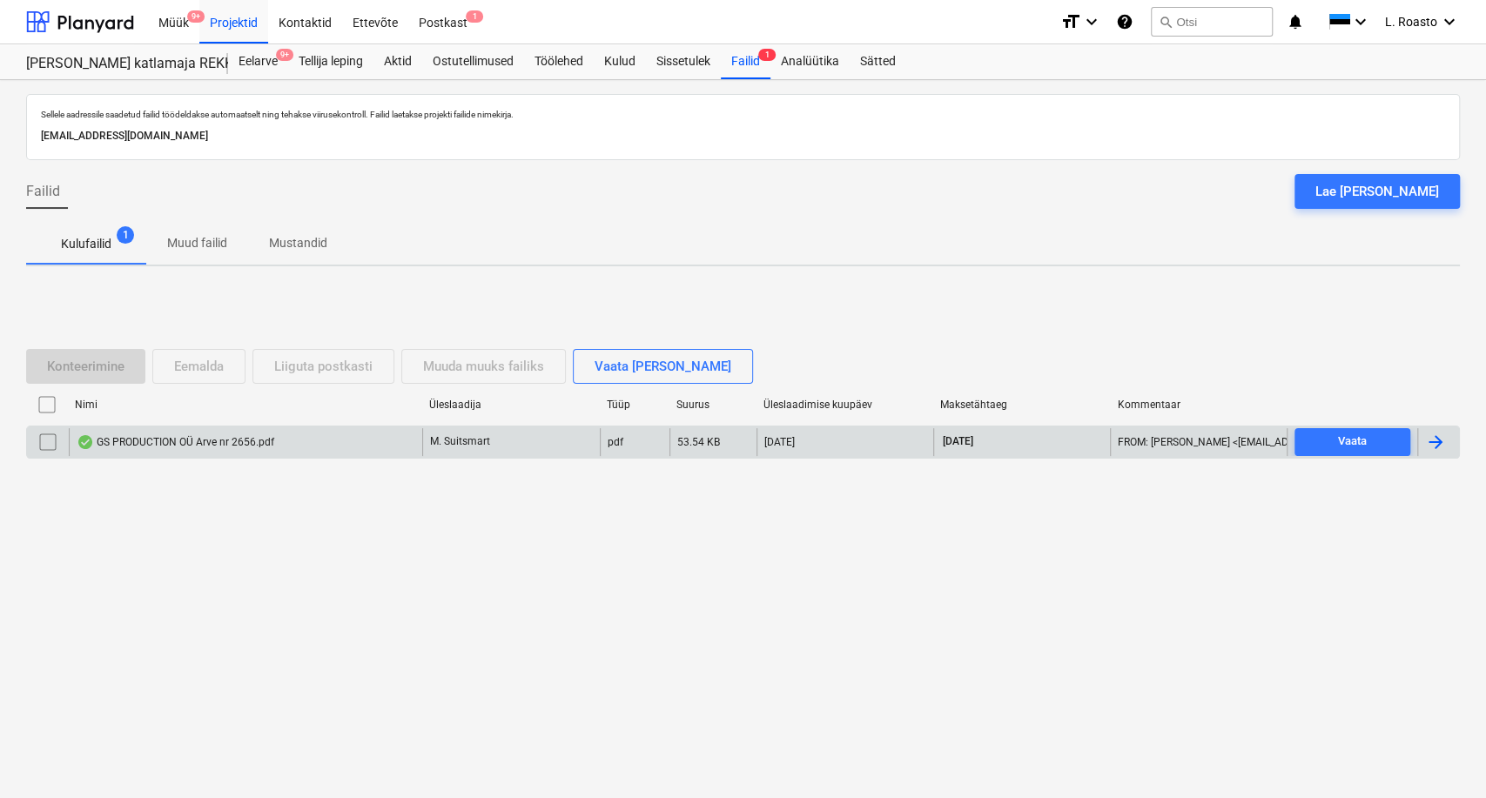
click at [1442, 447] on div at bounding box center [1435, 442] width 21 height 21
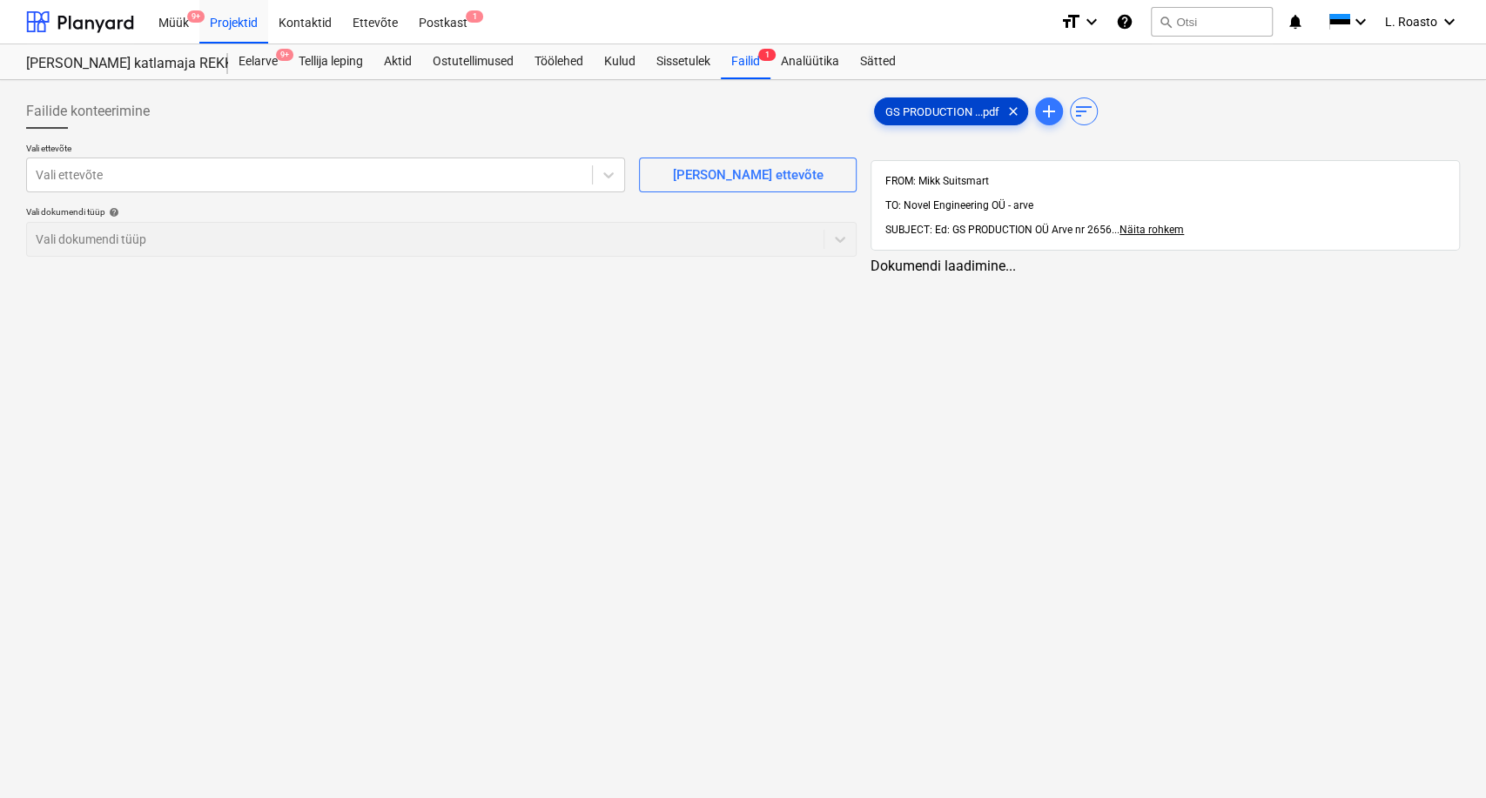
click at [940, 115] on span "GS PRODUCTION ...pdf" at bounding box center [942, 111] width 135 height 13
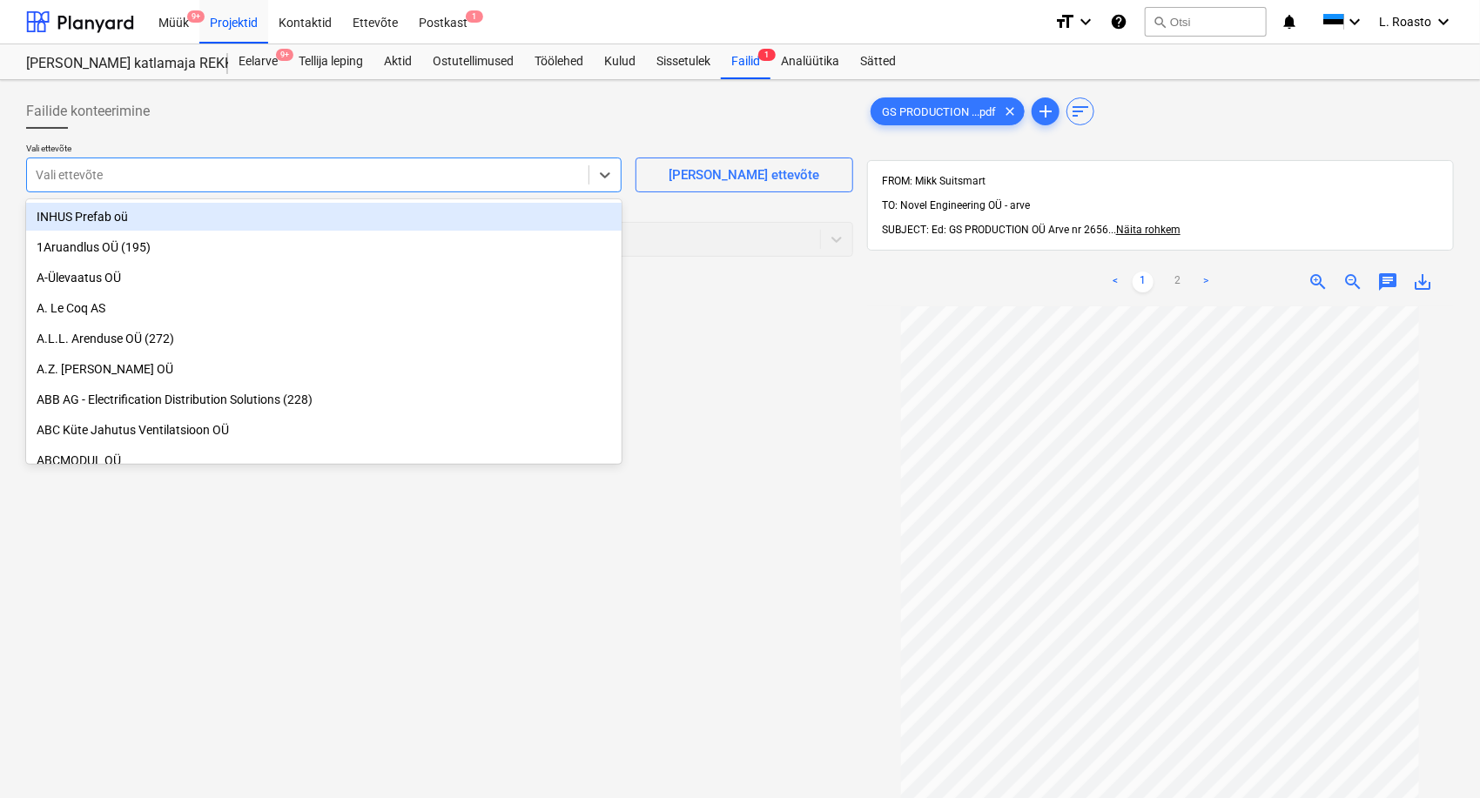
click at [366, 172] on div at bounding box center [308, 174] width 544 height 17
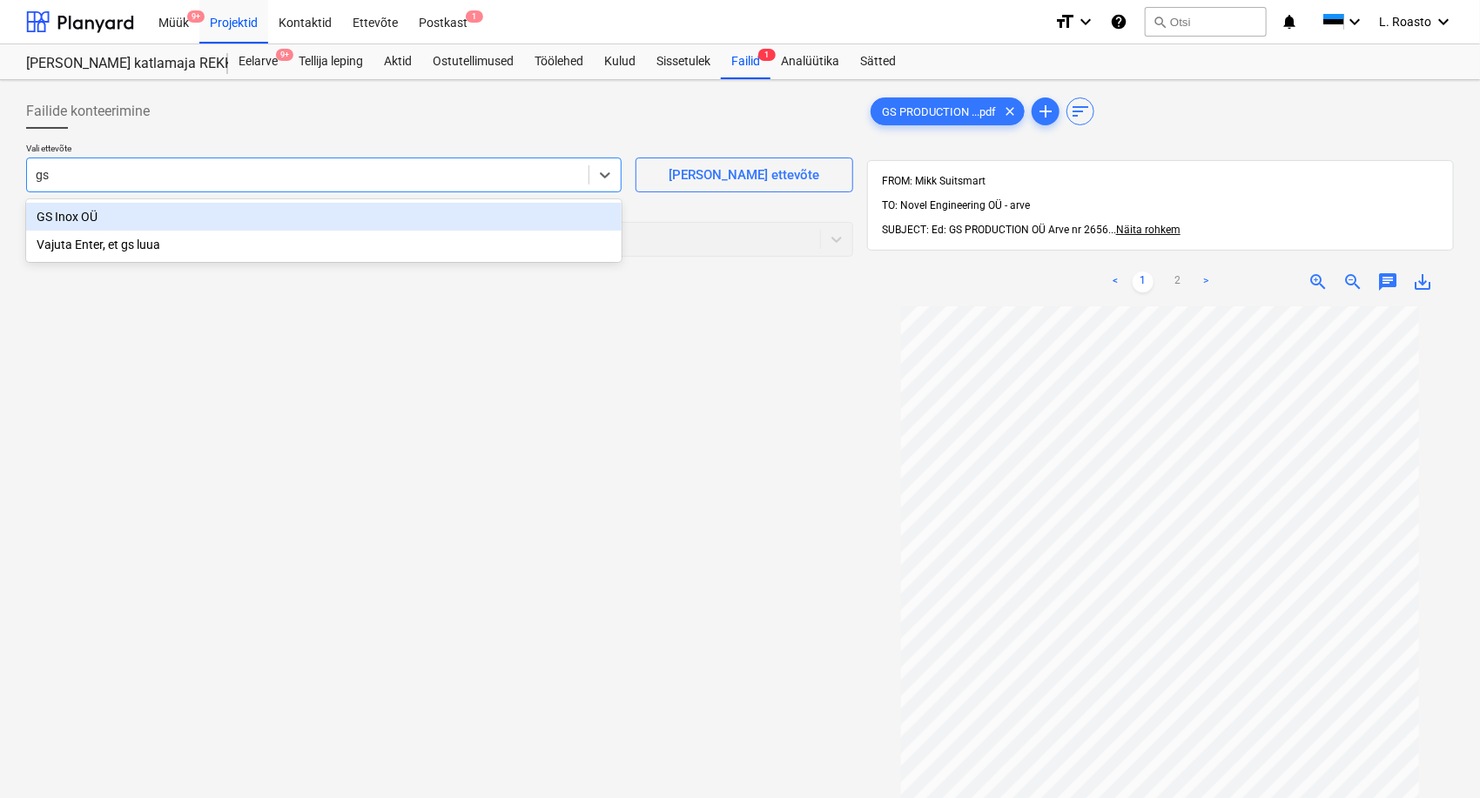
type input "gs"
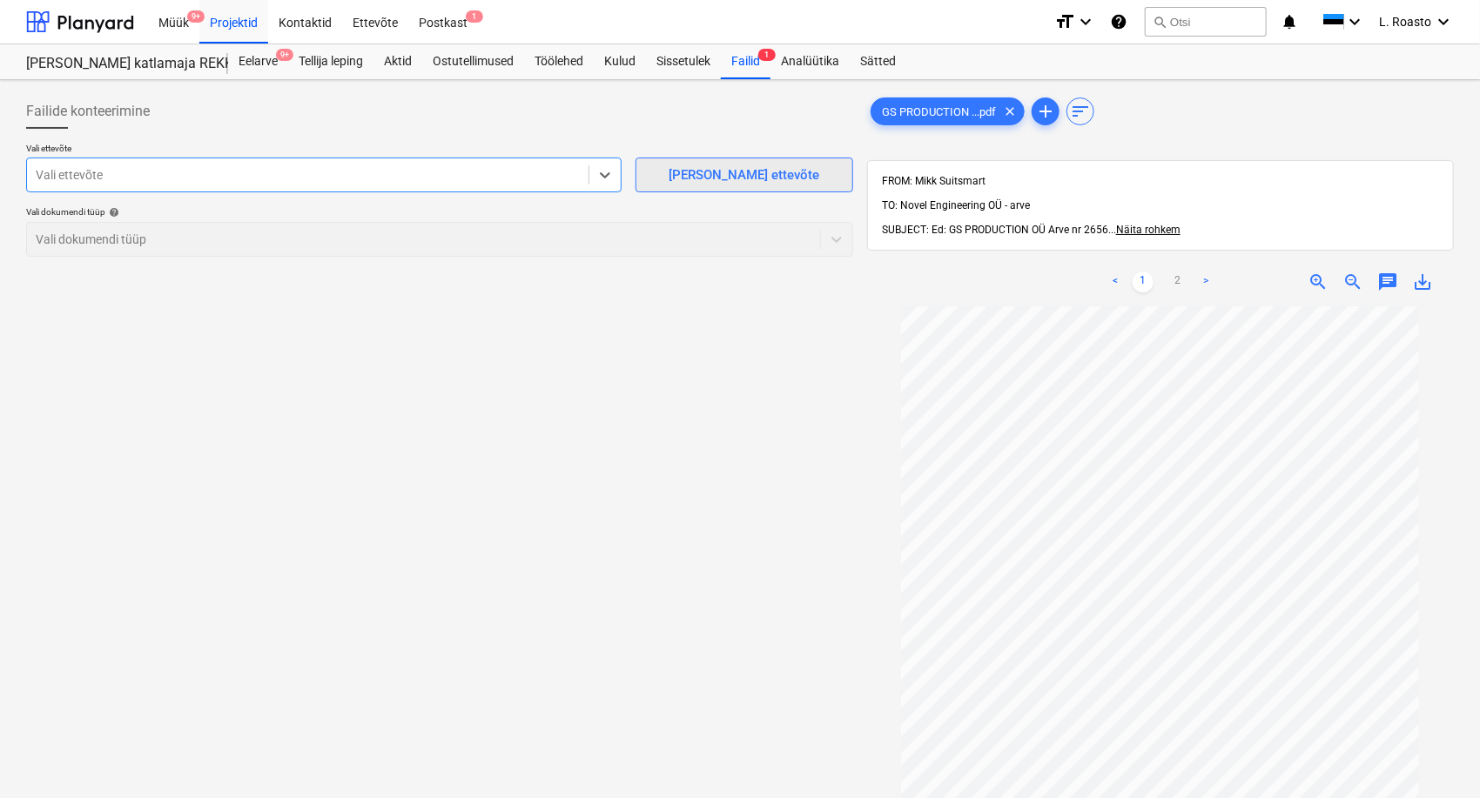
click at [711, 183] on div "[PERSON_NAME] ettevõte" at bounding box center [744, 175] width 151 height 23
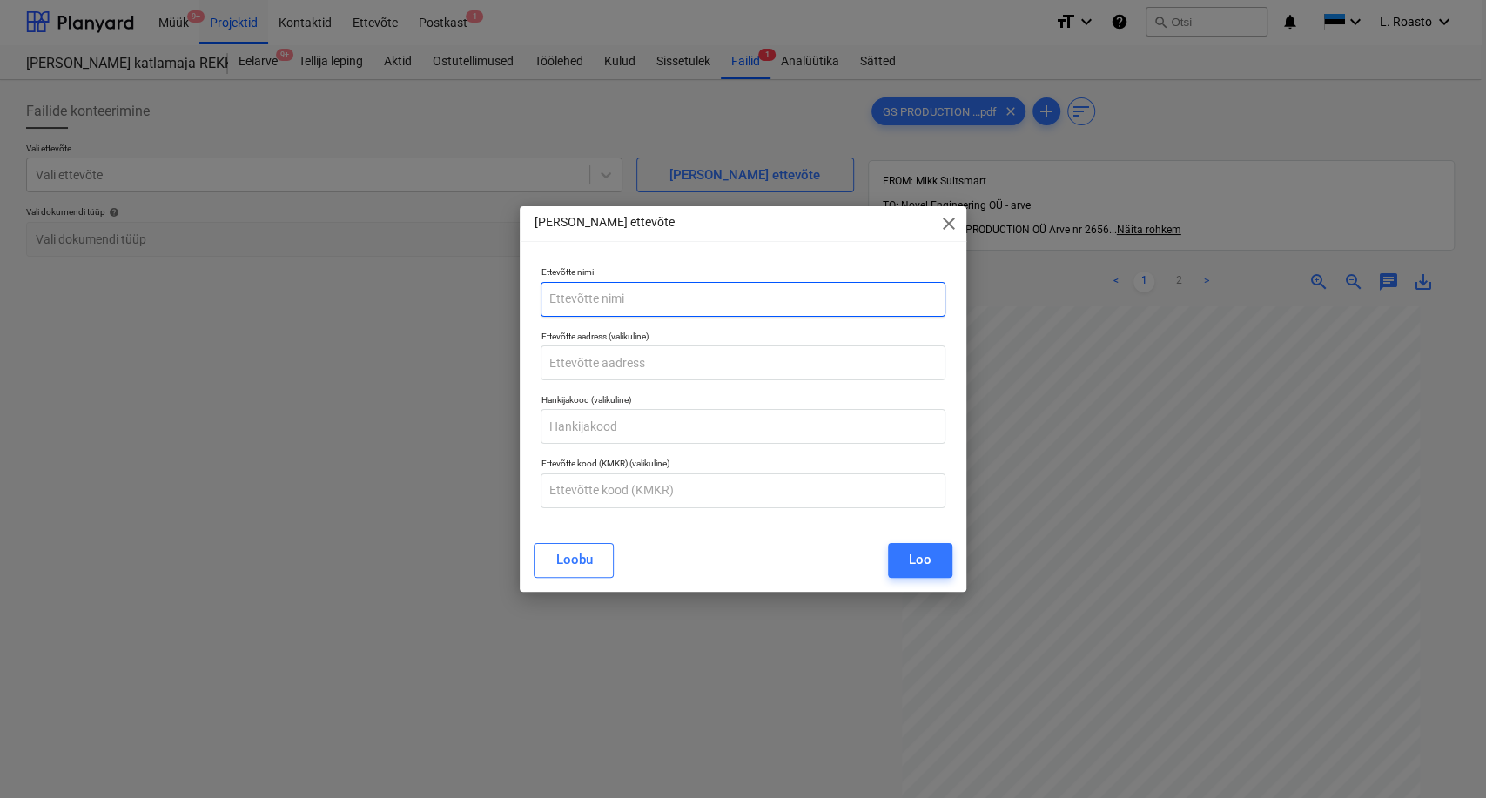
click at [609, 290] on input "text" at bounding box center [743, 299] width 404 height 35
type input "GS Production OÜ"
click at [655, 486] on input "text" at bounding box center [743, 491] width 404 height 35
paste input "EE101295523"
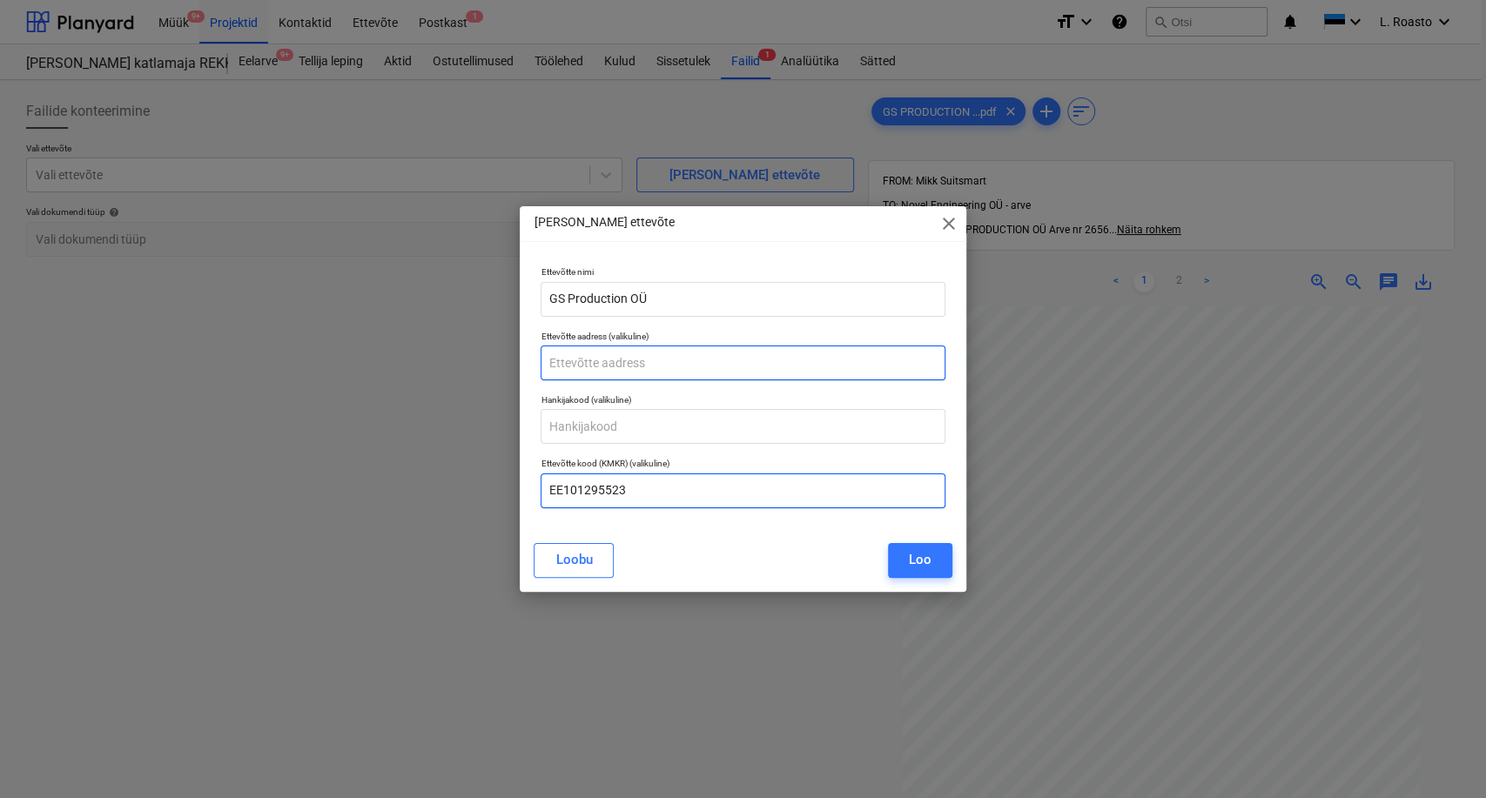
type input "EE101295523"
click at [599, 371] on input "text" at bounding box center [743, 363] width 404 height 35
type input "[GEOGRAPHIC_DATA]"
click at [934, 560] on button "Loo" at bounding box center [920, 560] width 64 height 35
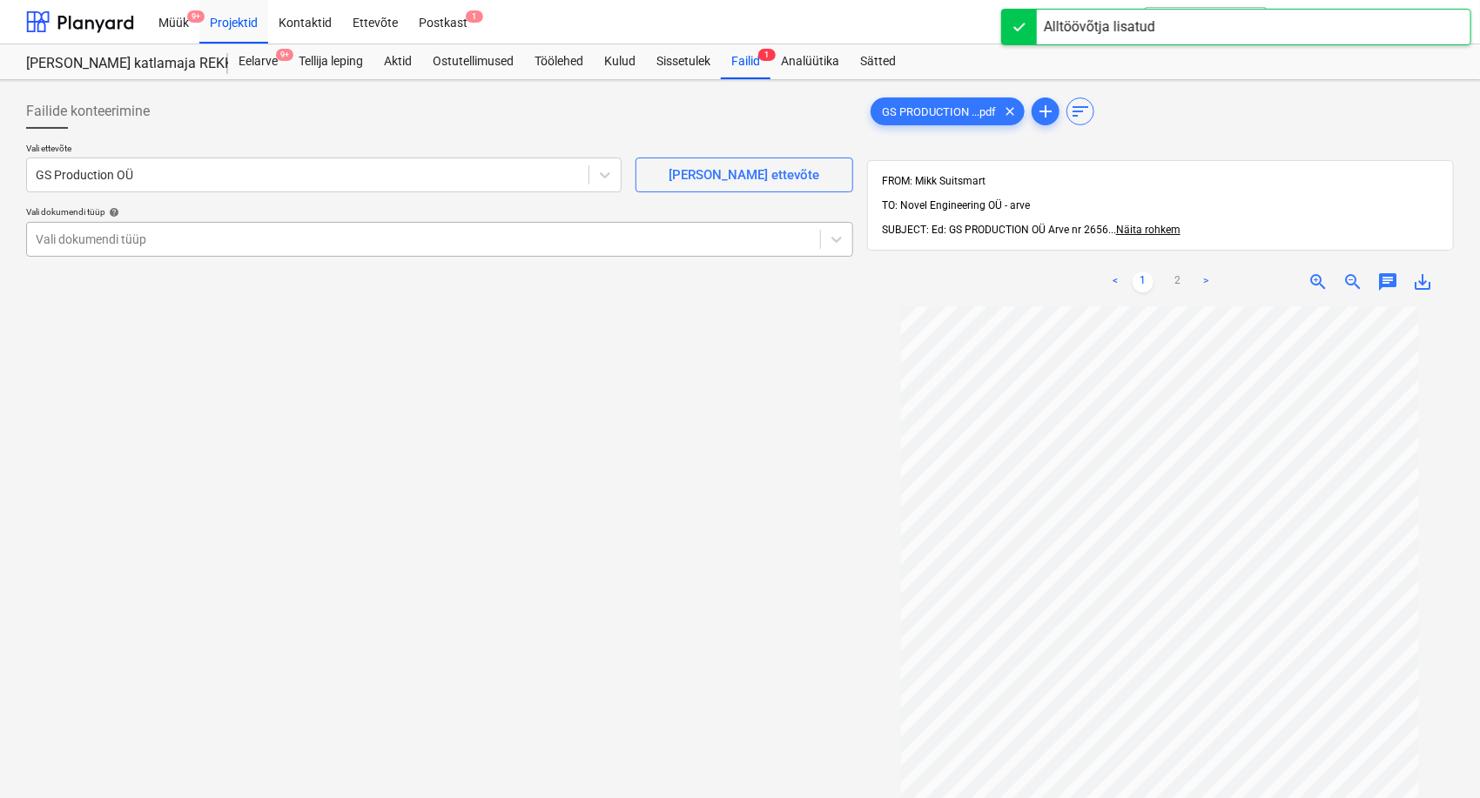
click at [175, 224] on div "Vali dokumendi tüüp" at bounding box center [439, 239] width 827 height 35
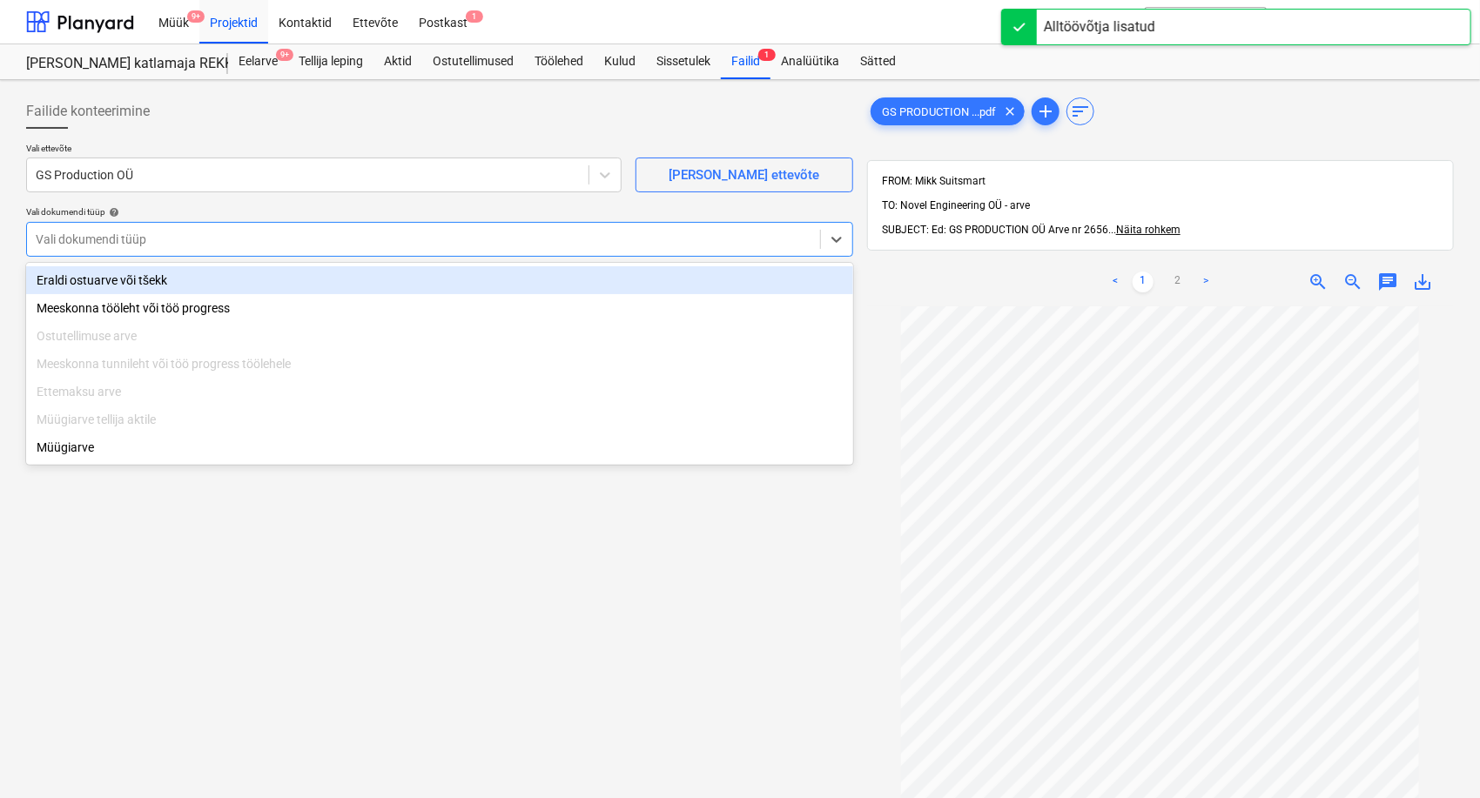
click at [138, 276] on div "Eraldi ostuarve või tšekk" at bounding box center [439, 280] width 827 height 28
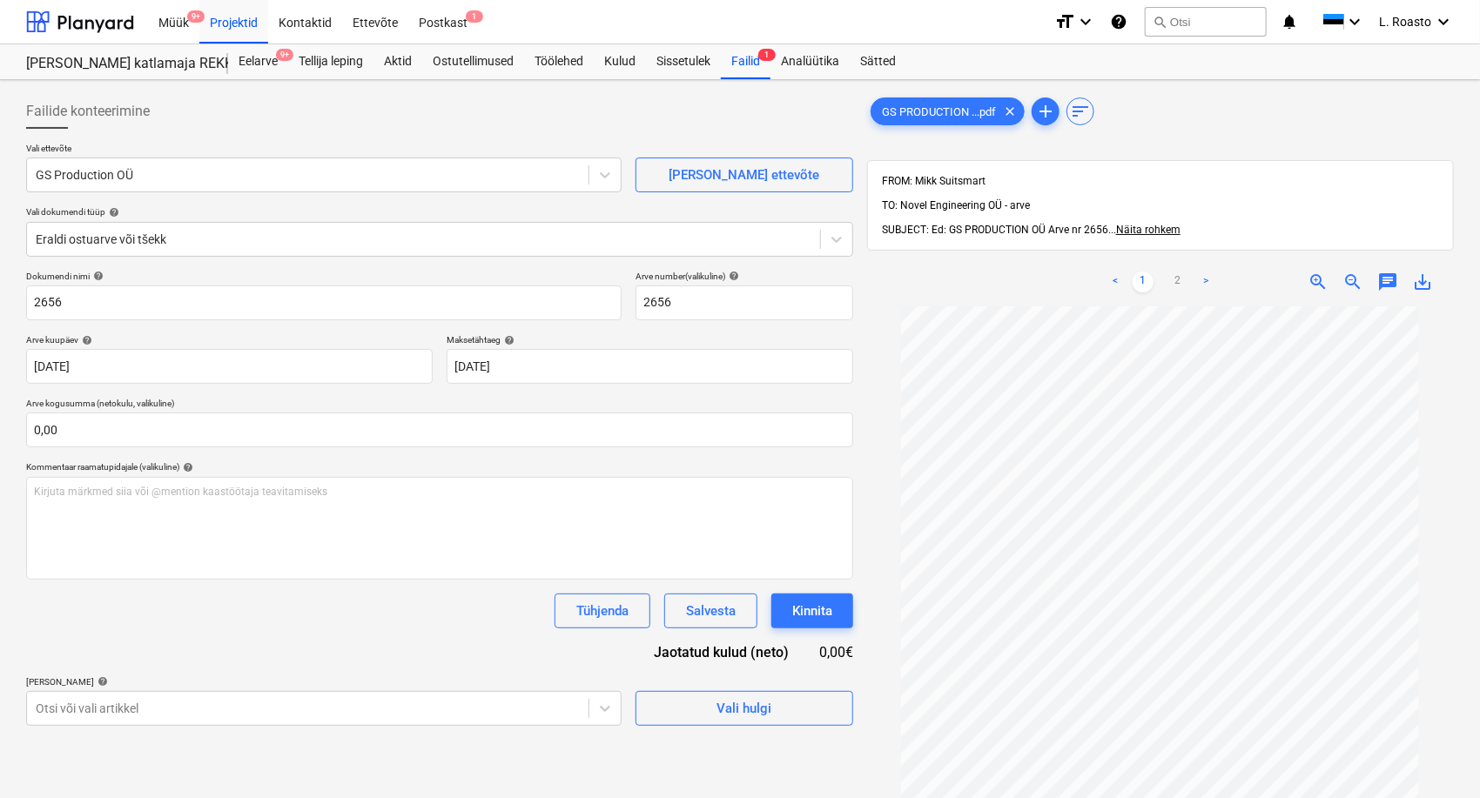
click at [24, 306] on div "Failide konteerimine Vali ettevõte GS Production OÜ [PERSON_NAME] uus ettevõte …" at bounding box center [439, 575] width 841 height 976
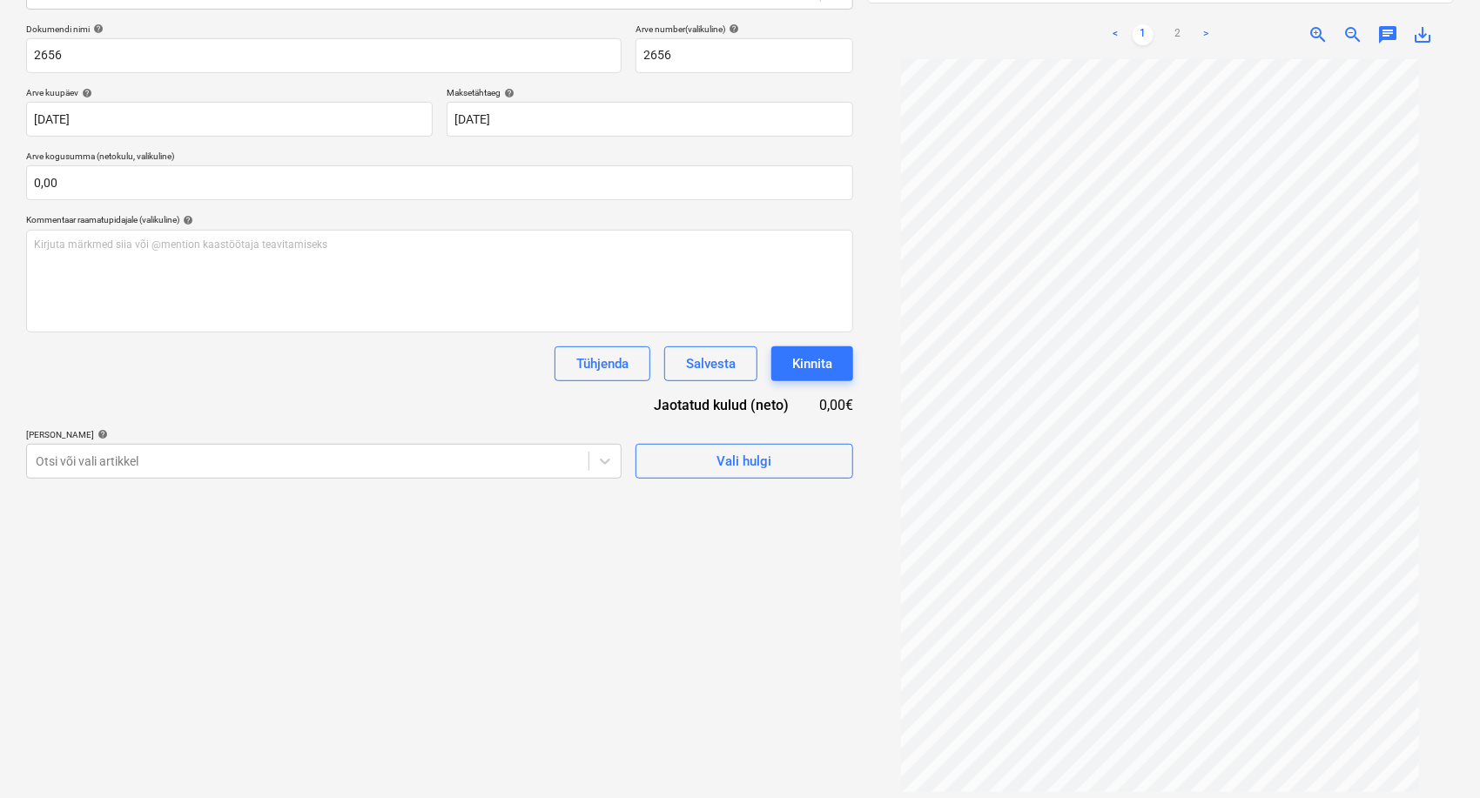
scroll to position [151, 0]
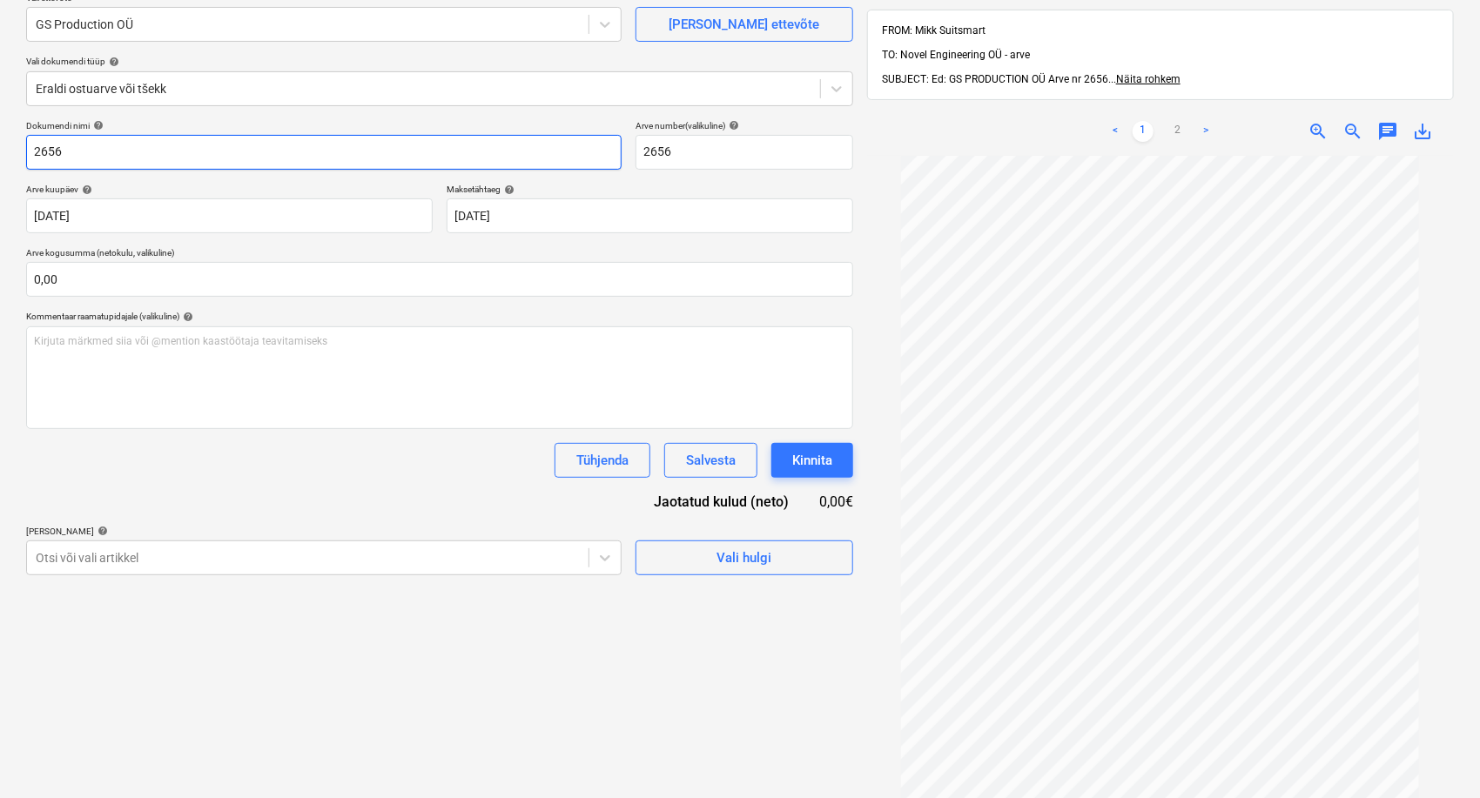
click at [34, 155] on input "2656" at bounding box center [323, 152] width 595 height 35
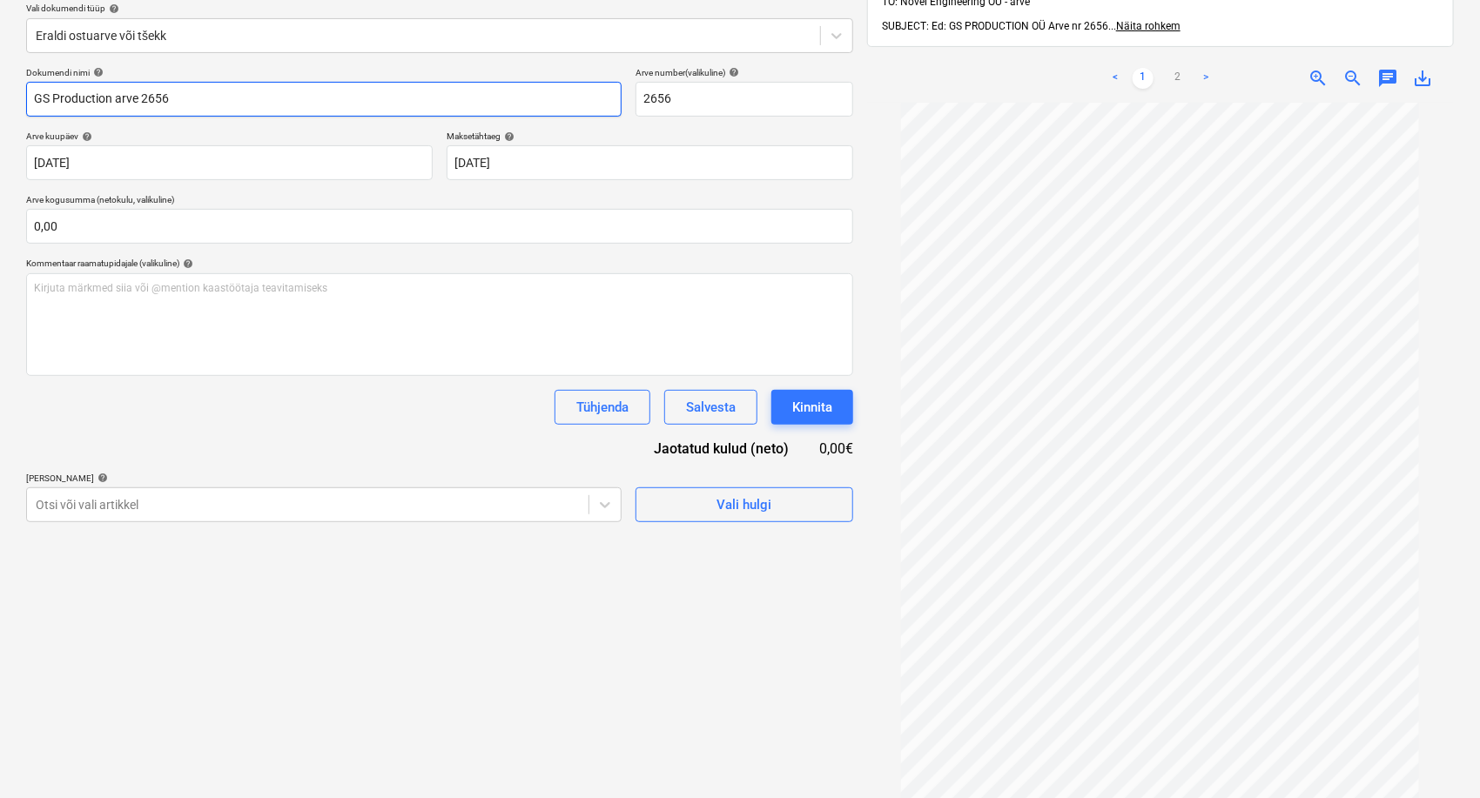
scroll to position [247, 0]
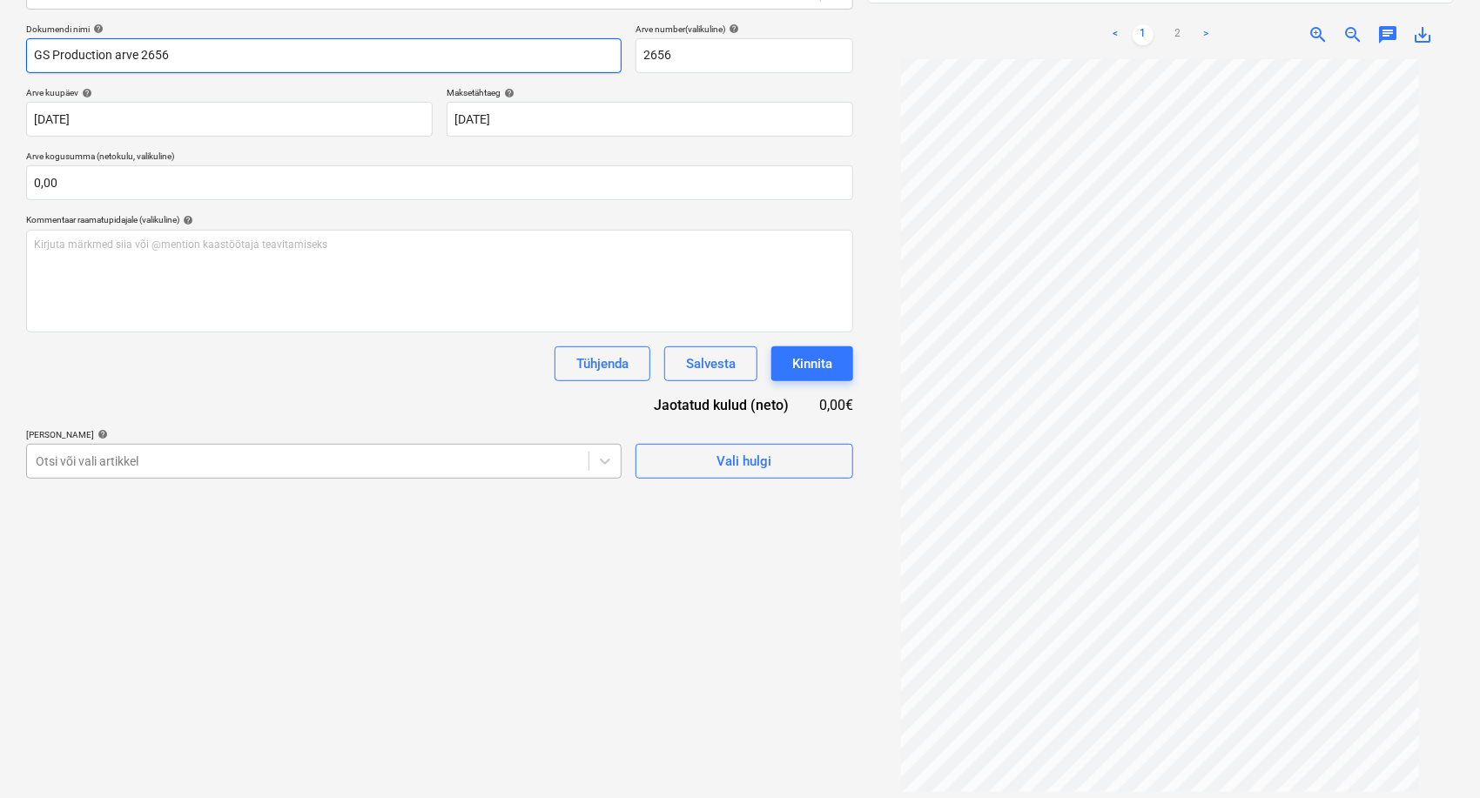
type input "GS Production arve 2656"
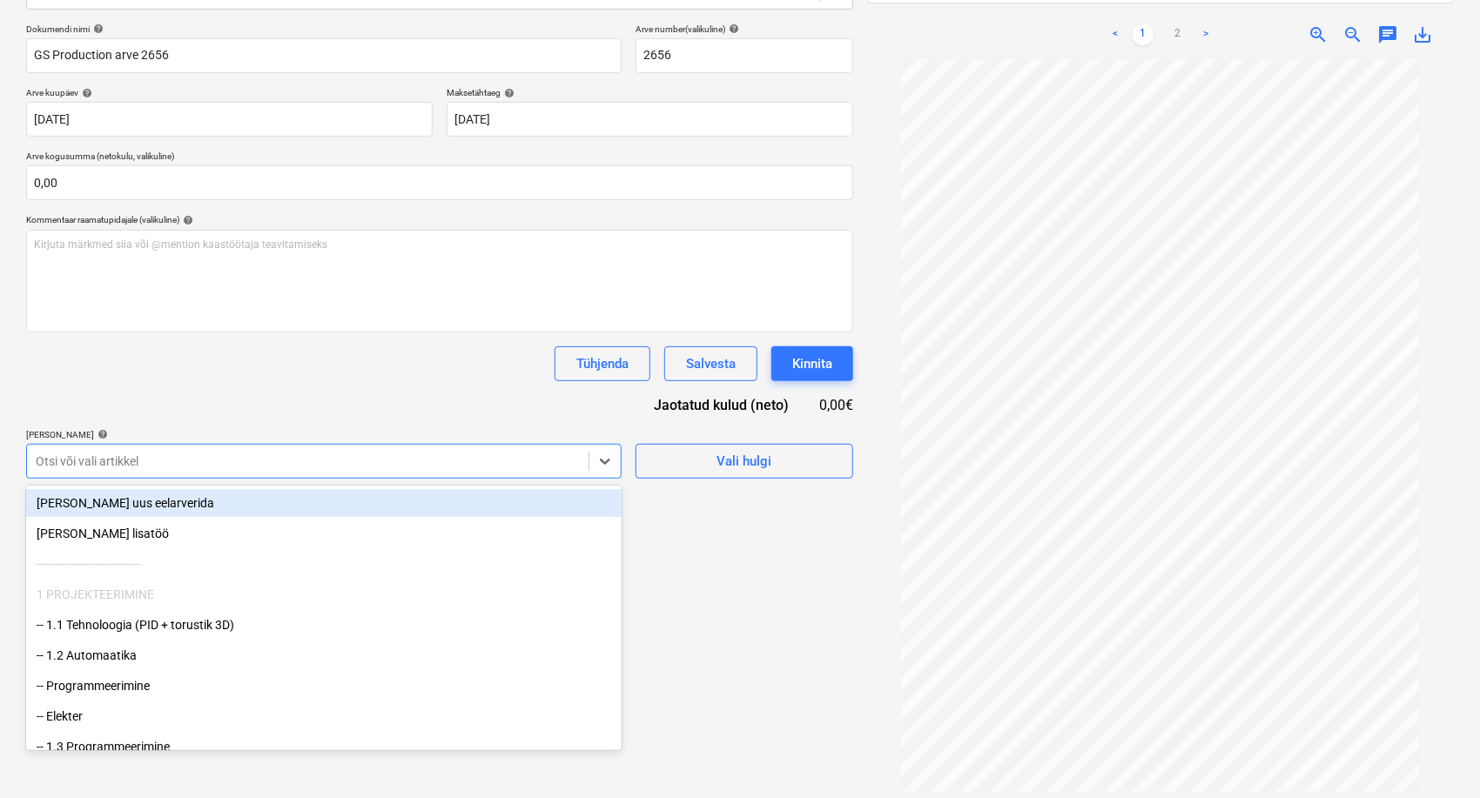
click at [266, 449] on div "Otsi või vali artikkel" at bounding box center [307, 461] width 561 height 24
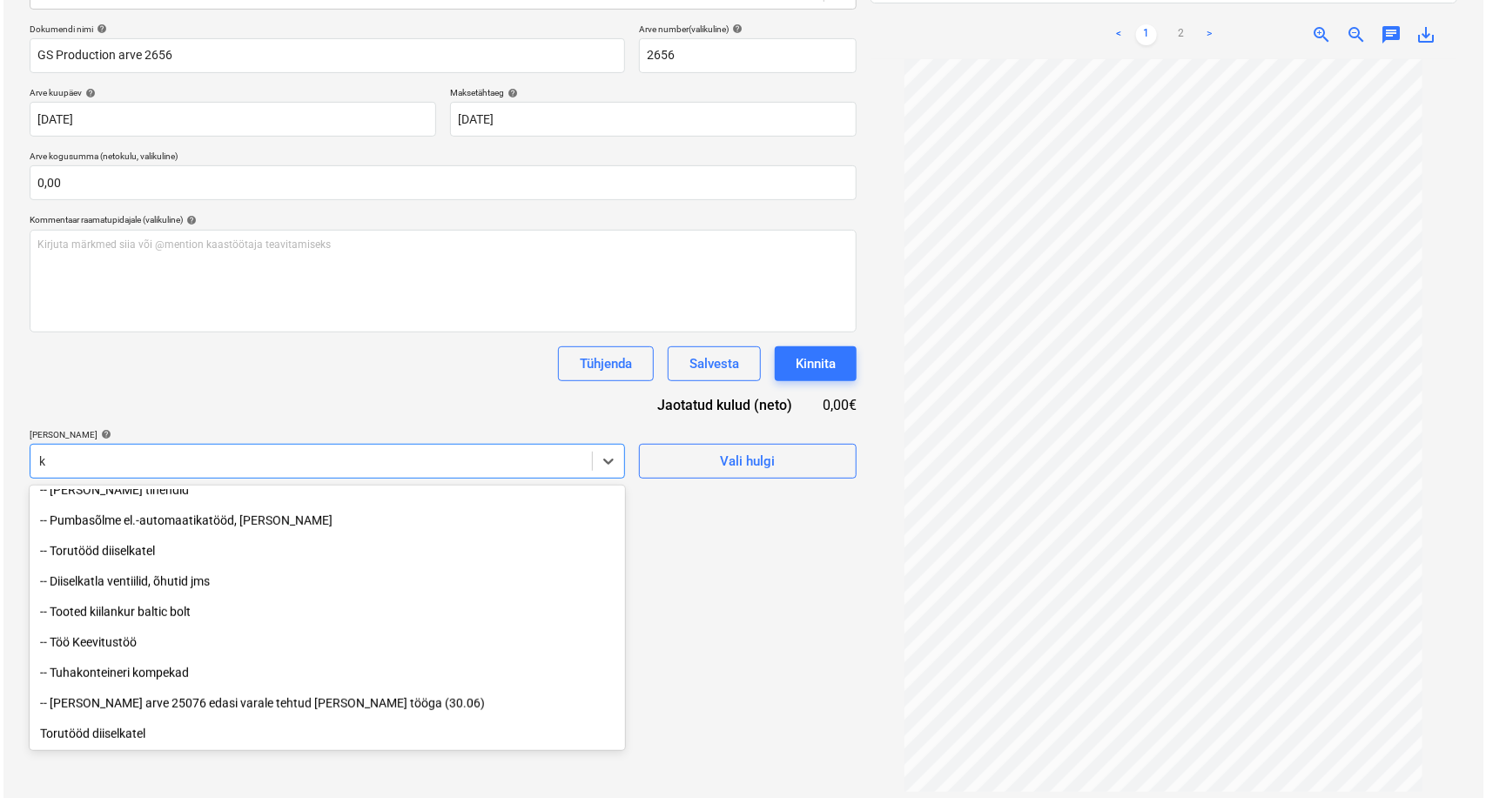
scroll to position [743, 0]
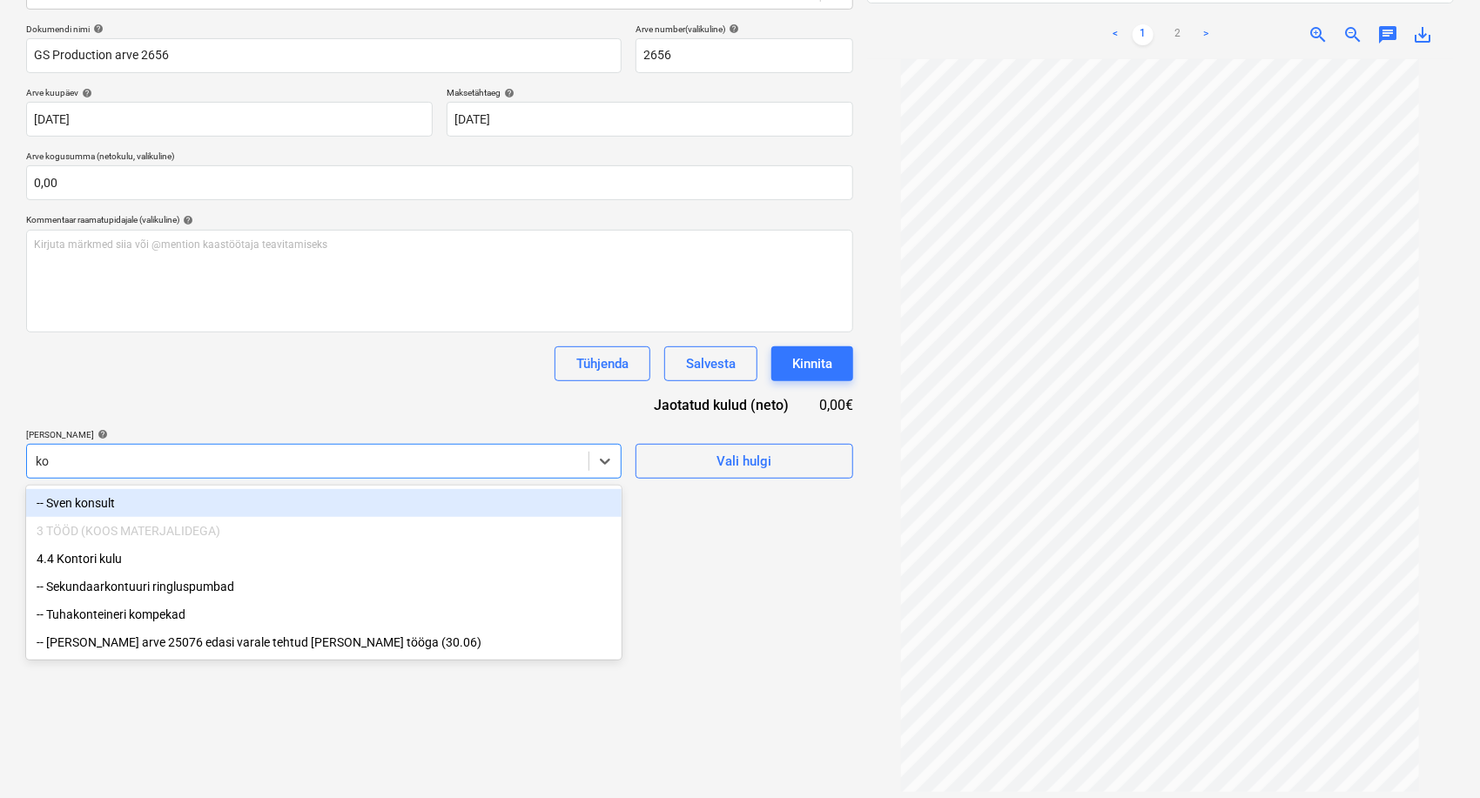
type input "kom"
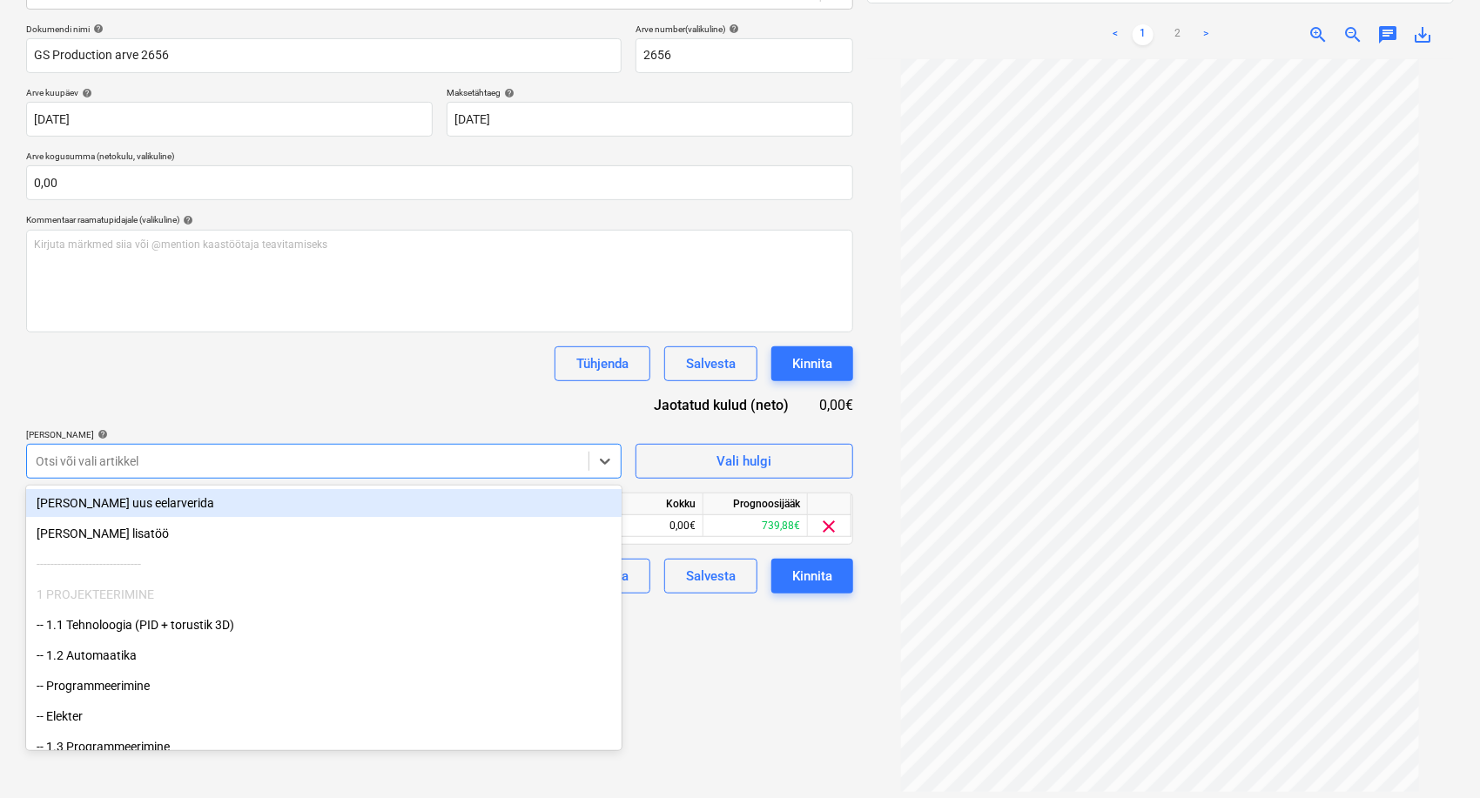
click at [330, 373] on div "Tühjenda Salvesta Kinnita" at bounding box center [439, 363] width 827 height 35
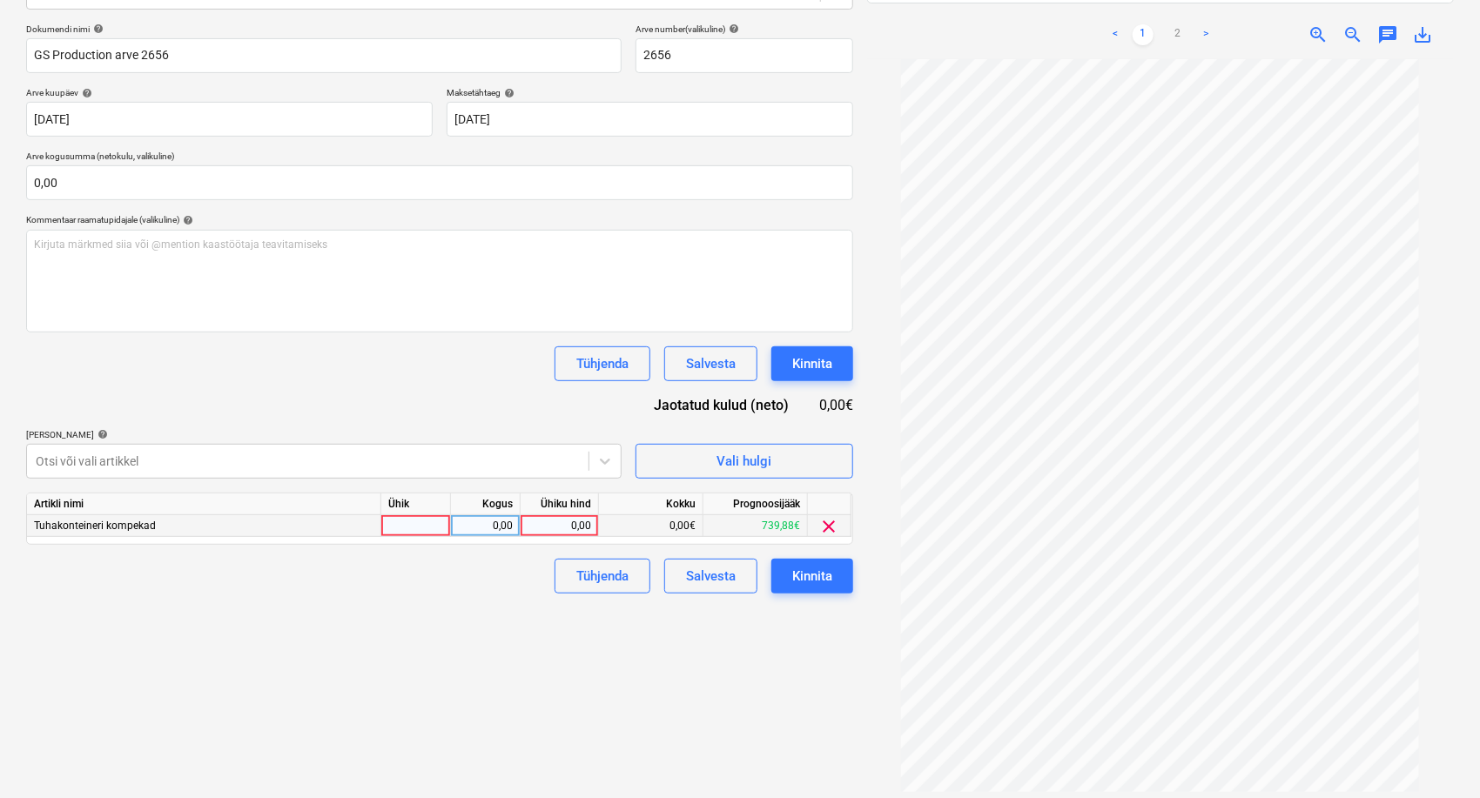
click at [541, 517] on div "0,00" at bounding box center [560, 526] width 64 height 22
type input "435,68"
click at [534, 632] on div "Failide konteerimine Vali ettevõte GS Production OÜ [PERSON_NAME] uus ettevõte …" at bounding box center [439, 328] width 841 height 976
click at [816, 582] on div "Kinnita" at bounding box center [812, 576] width 40 height 23
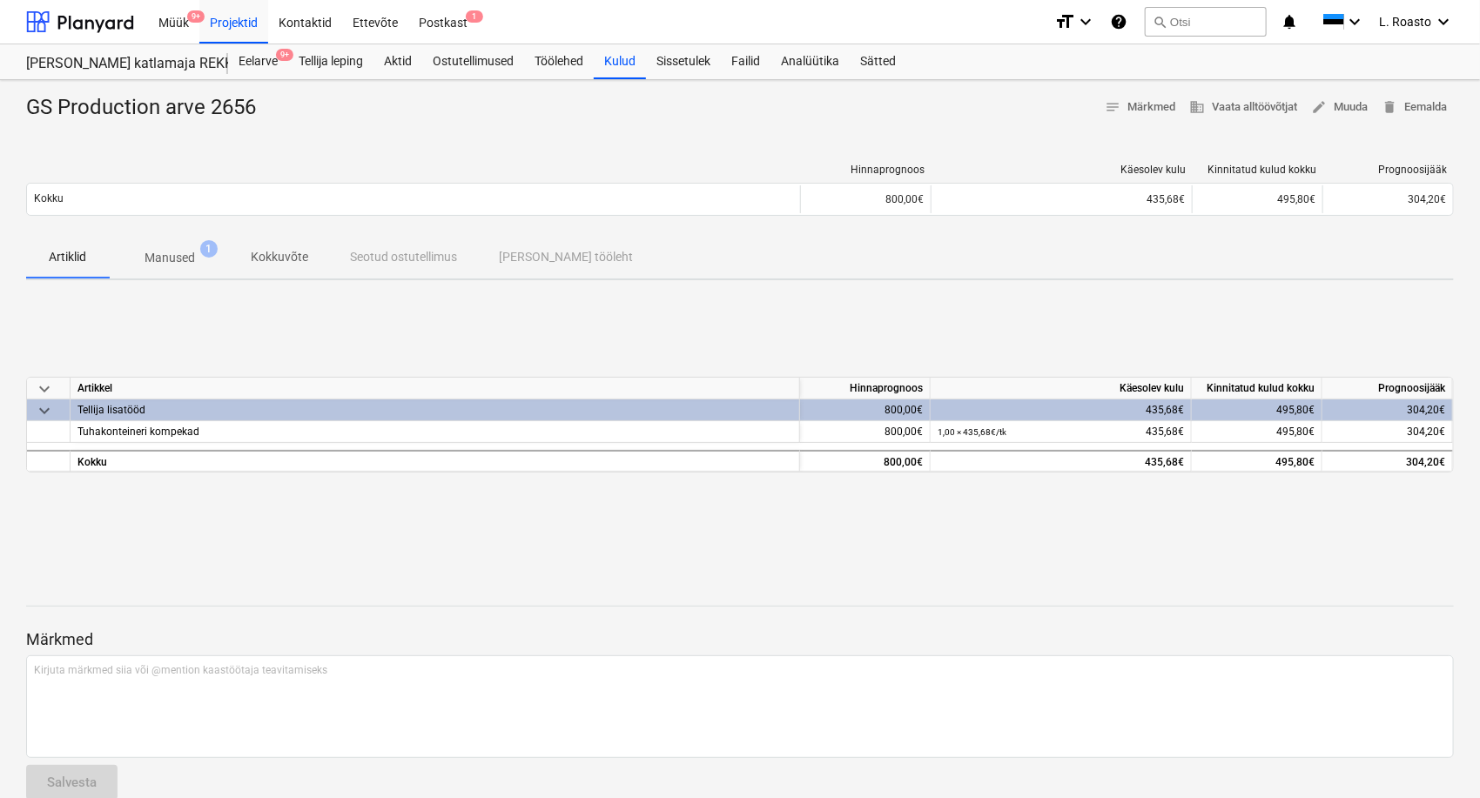
click at [246, 106] on div "GS Production arve 2656" at bounding box center [148, 108] width 244 height 28
copy div "2656"
click at [282, 59] on span "9+" at bounding box center [284, 55] width 17 height 12
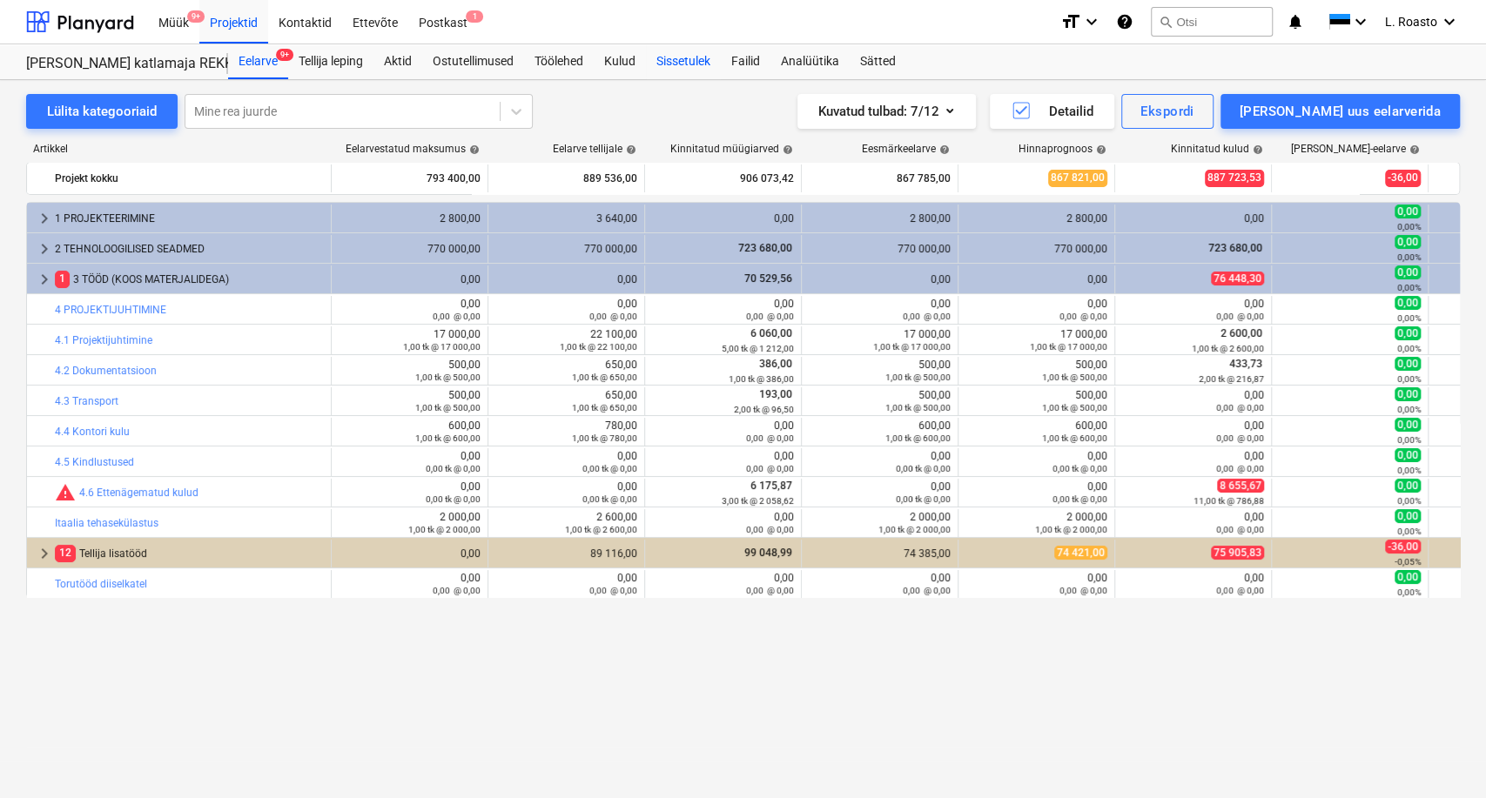
click at [676, 44] on div "Sissetulek" at bounding box center [683, 61] width 75 height 35
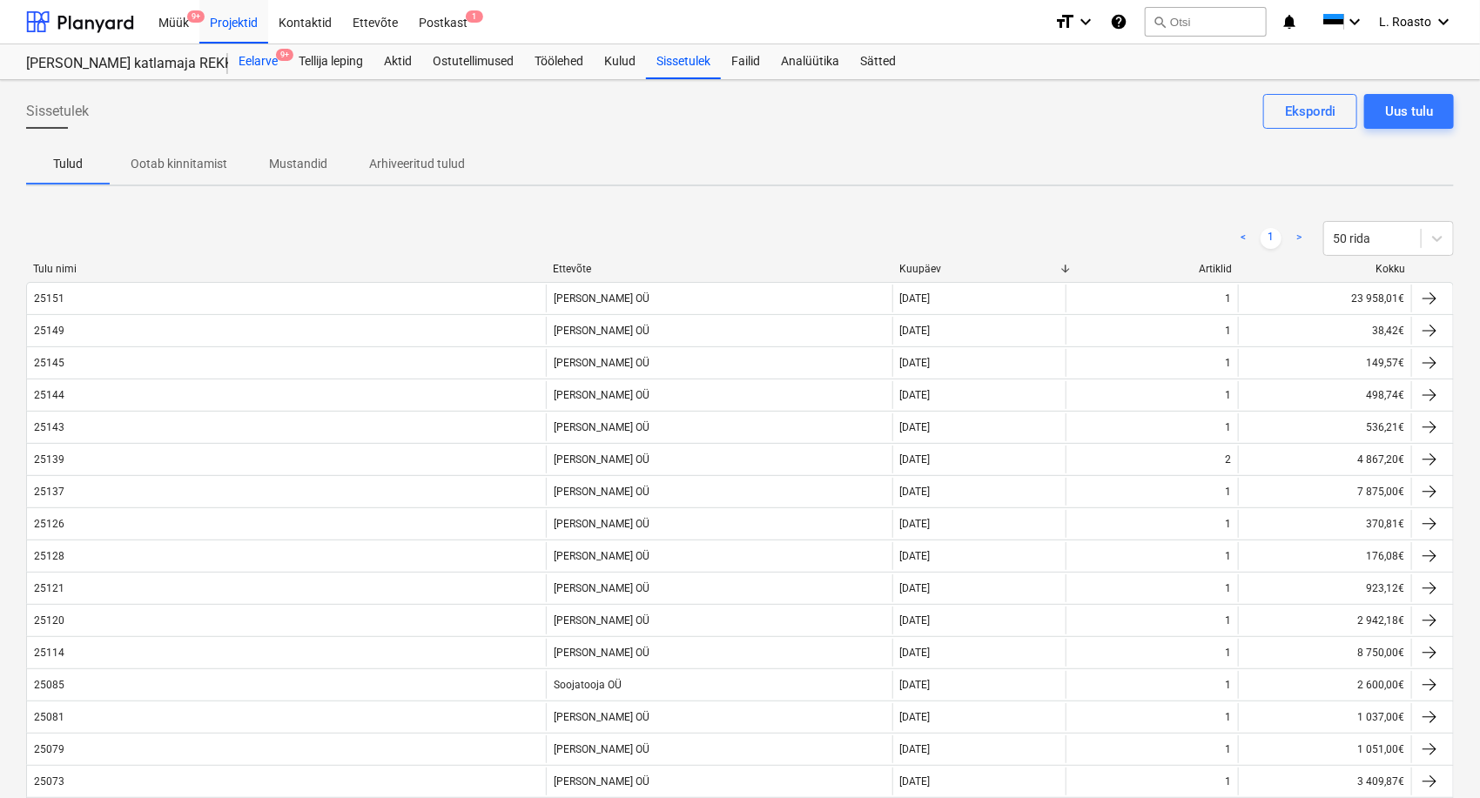
click at [258, 58] on div "Eelarve 9+" at bounding box center [258, 61] width 60 height 35
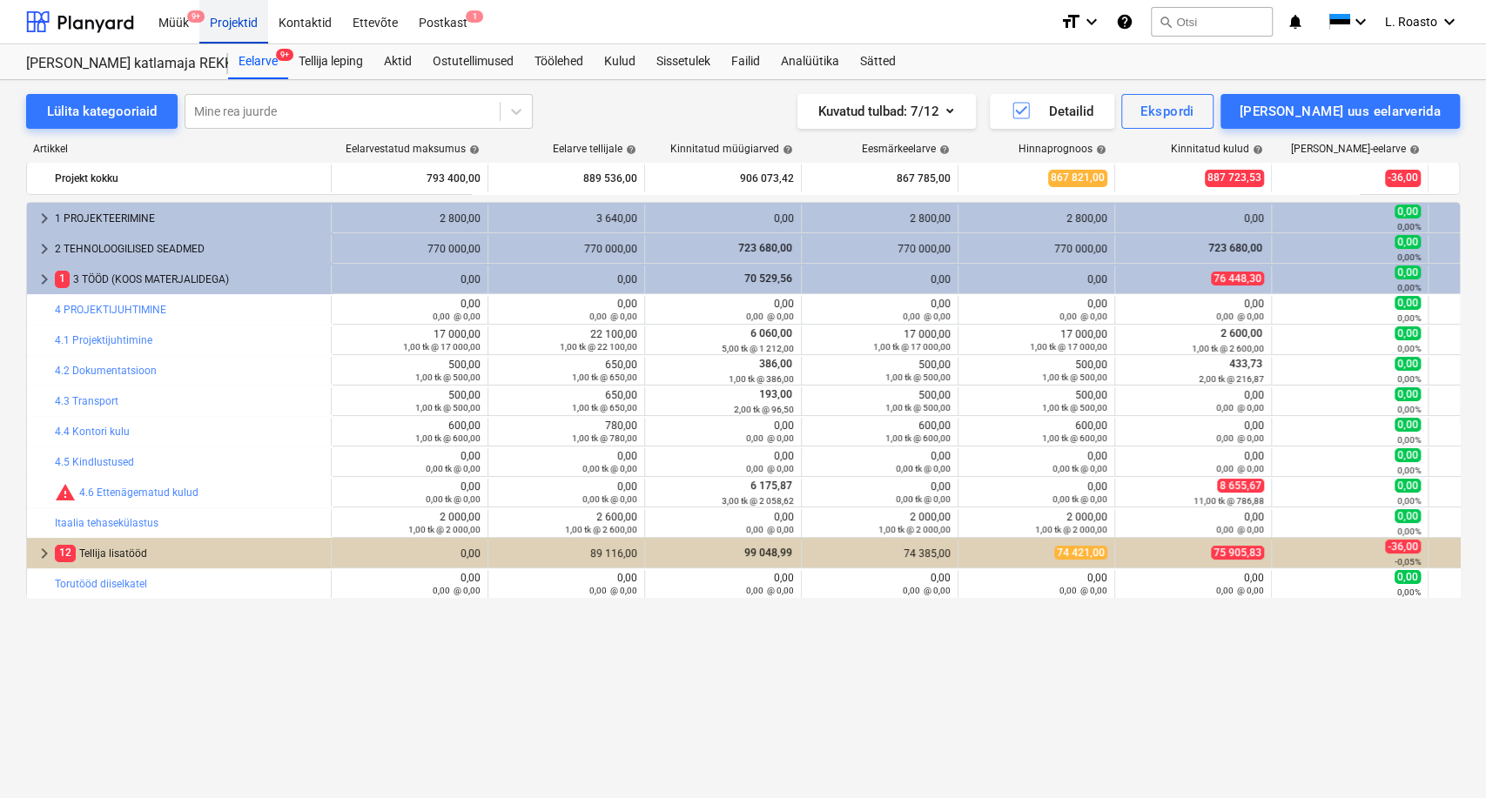
click at [245, 25] on div "Projektid" at bounding box center [233, 21] width 69 height 44
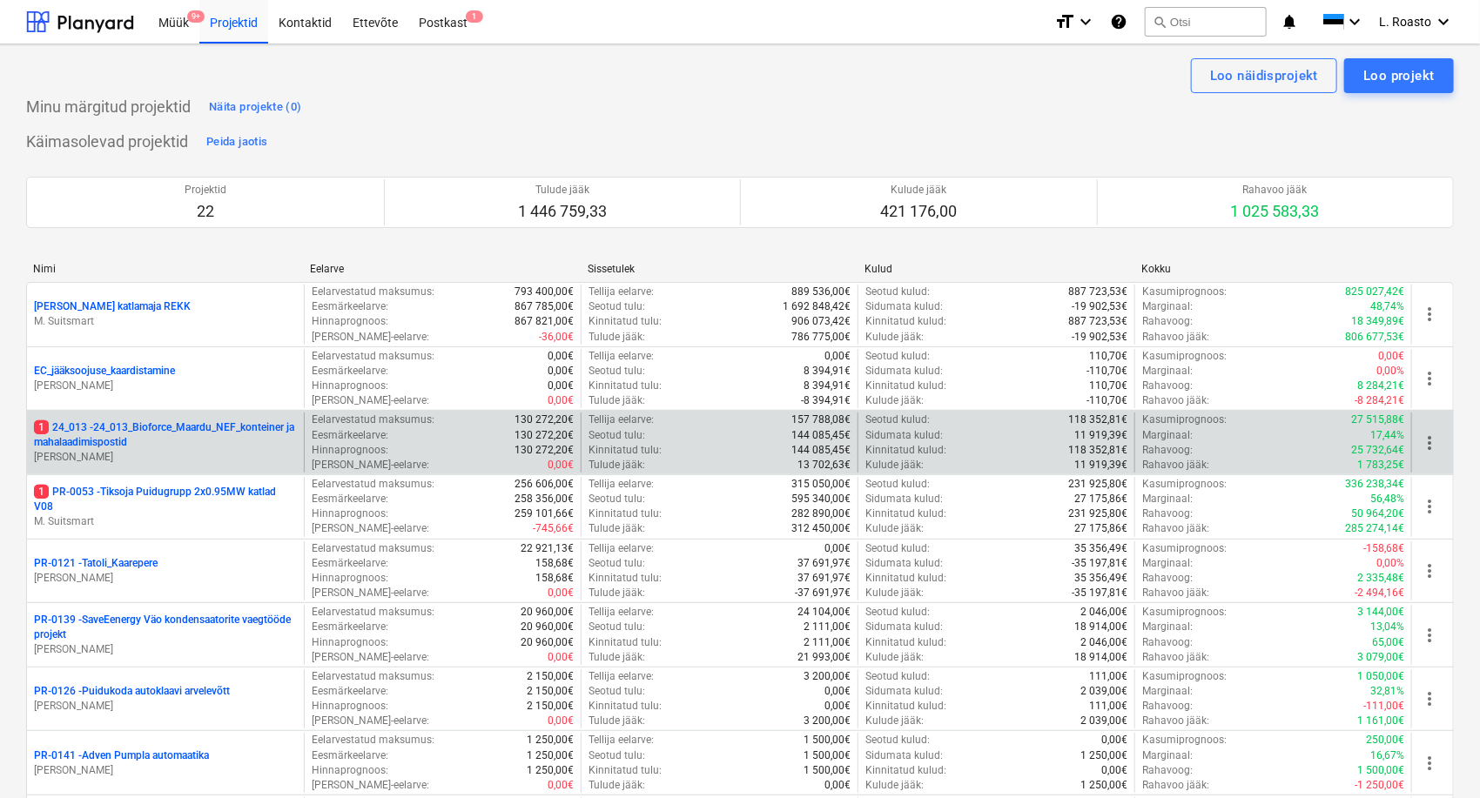
click at [218, 431] on p "1 24_013 - 24_013_Bioforce_Maardu_NEF_konteiner ja mahalaadimispostid" at bounding box center [165, 435] width 263 height 30
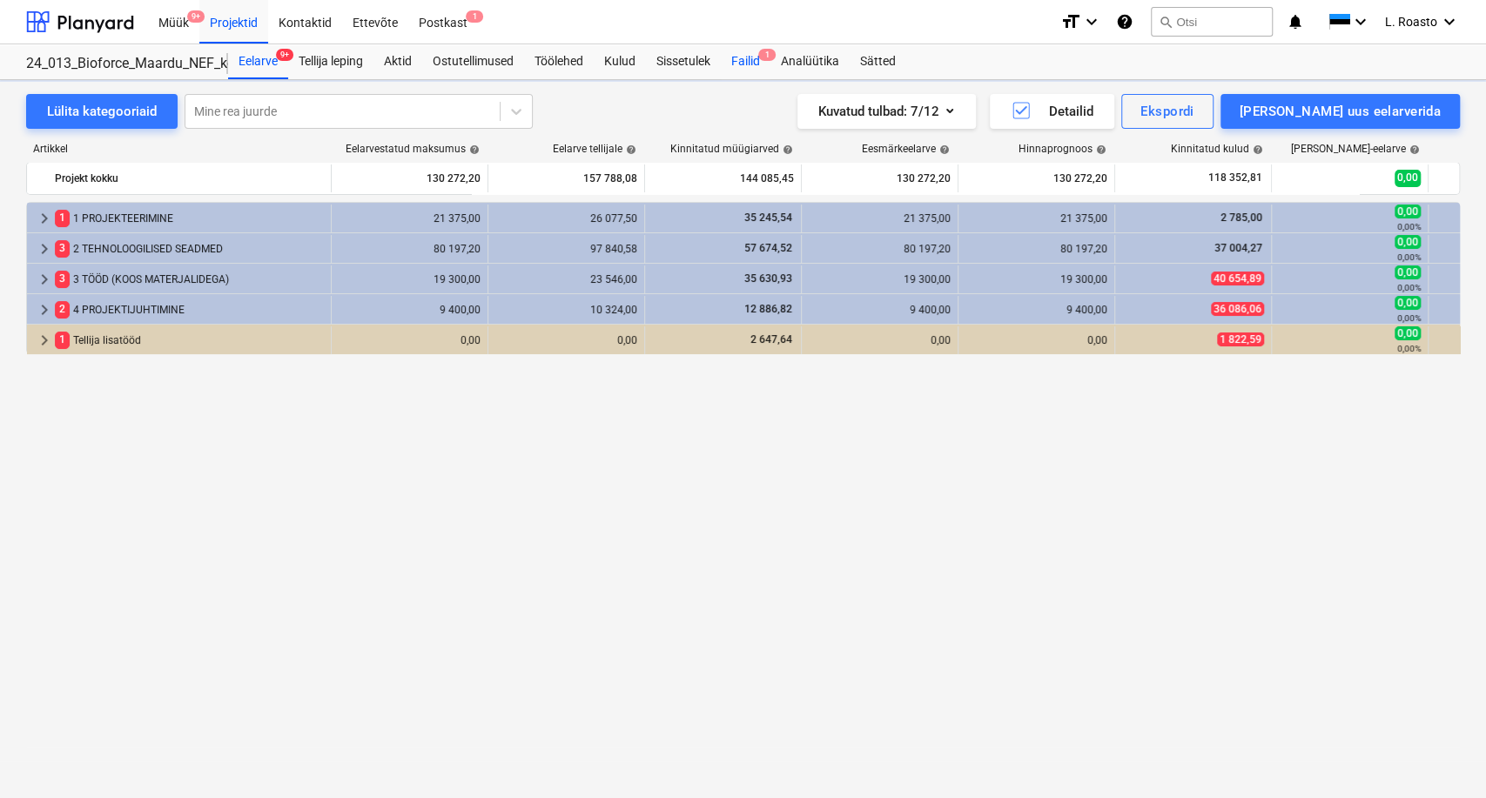
click at [765, 68] on div "Failid 1" at bounding box center [746, 61] width 50 height 35
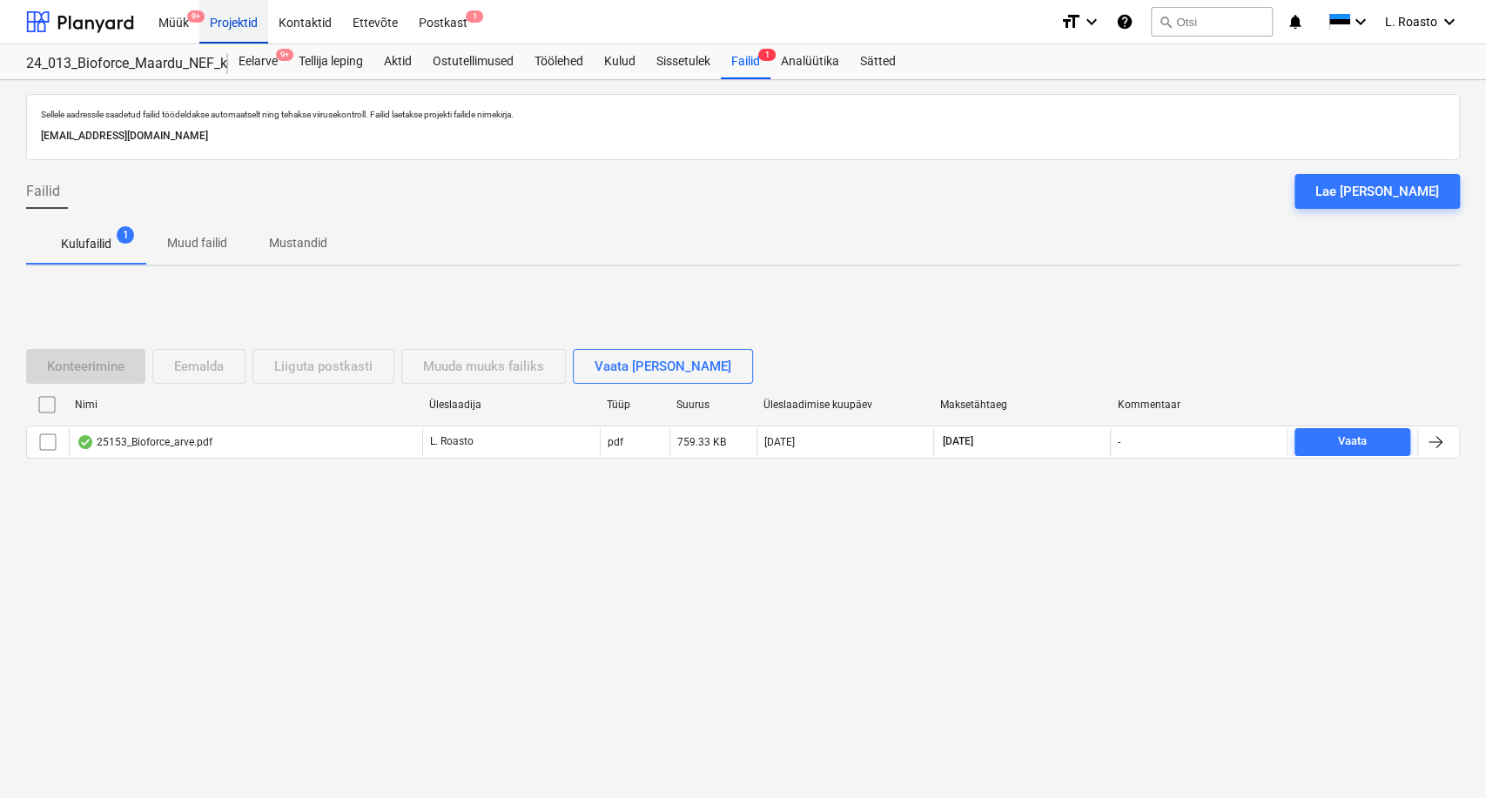
click at [214, 24] on div "Projektid" at bounding box center [233, 21] width 69 height 44
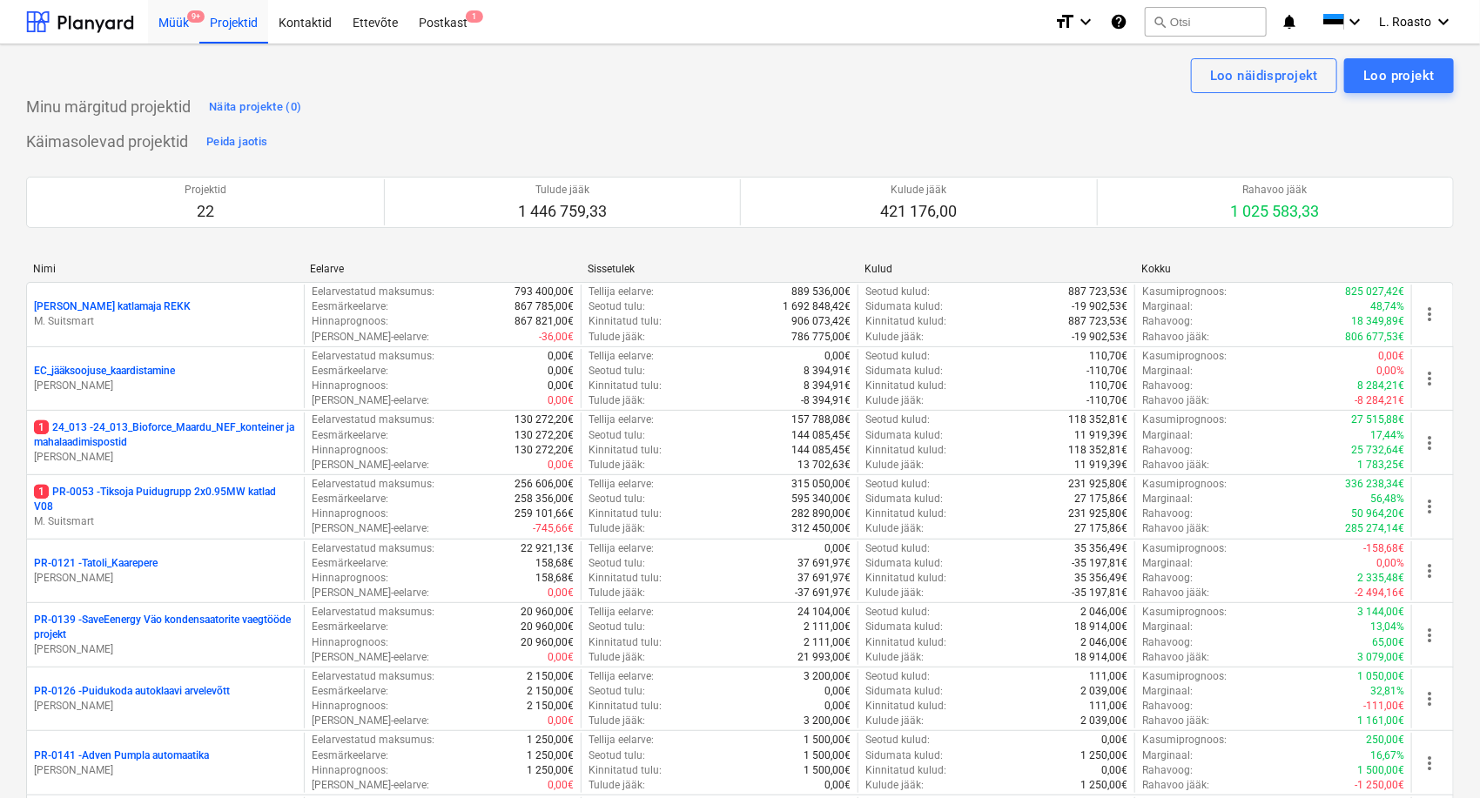
click at [164, 12] on div "Müük 9+" at bounding box center [173, 21] width 51 height 44
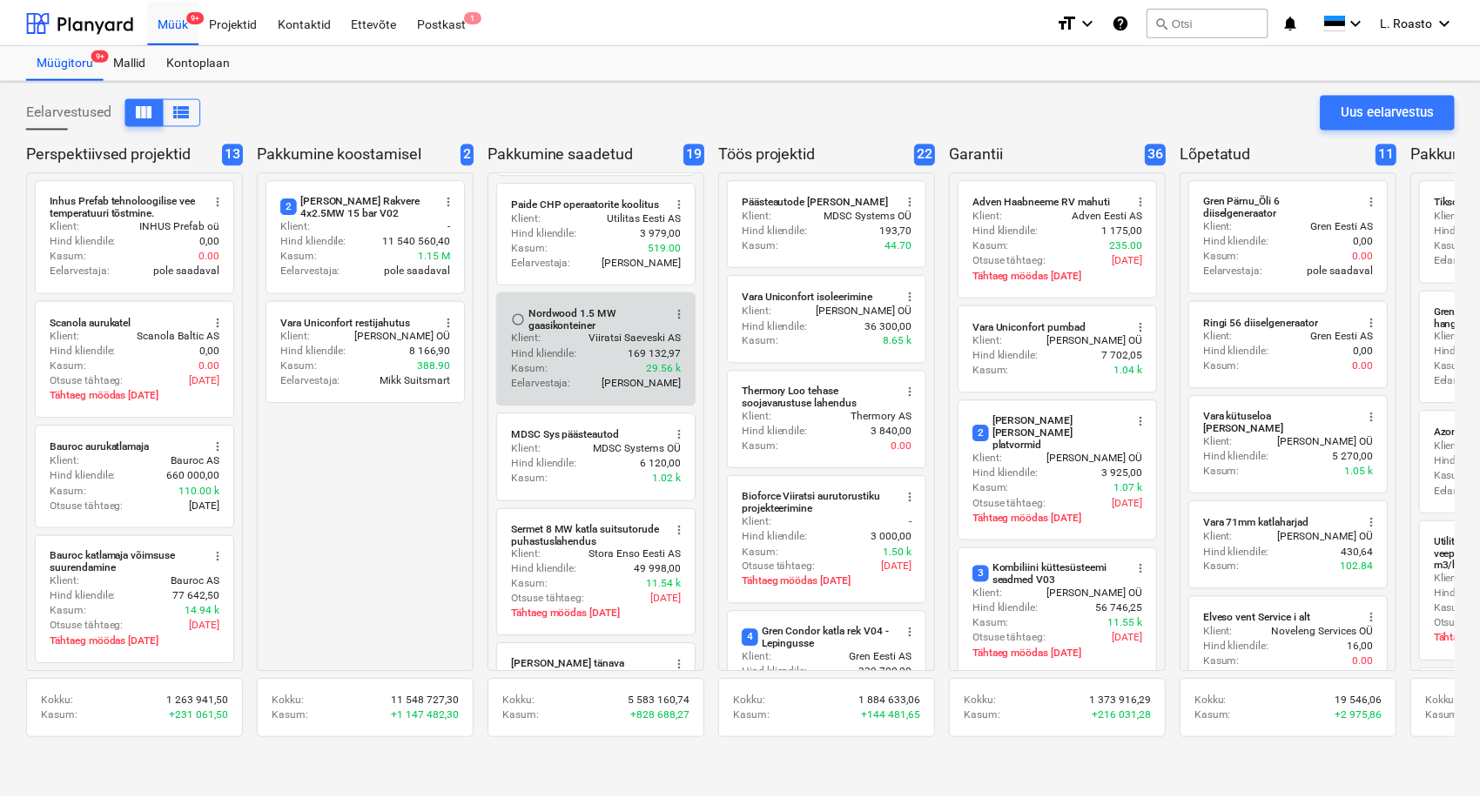
scroll to position [1377, 0]
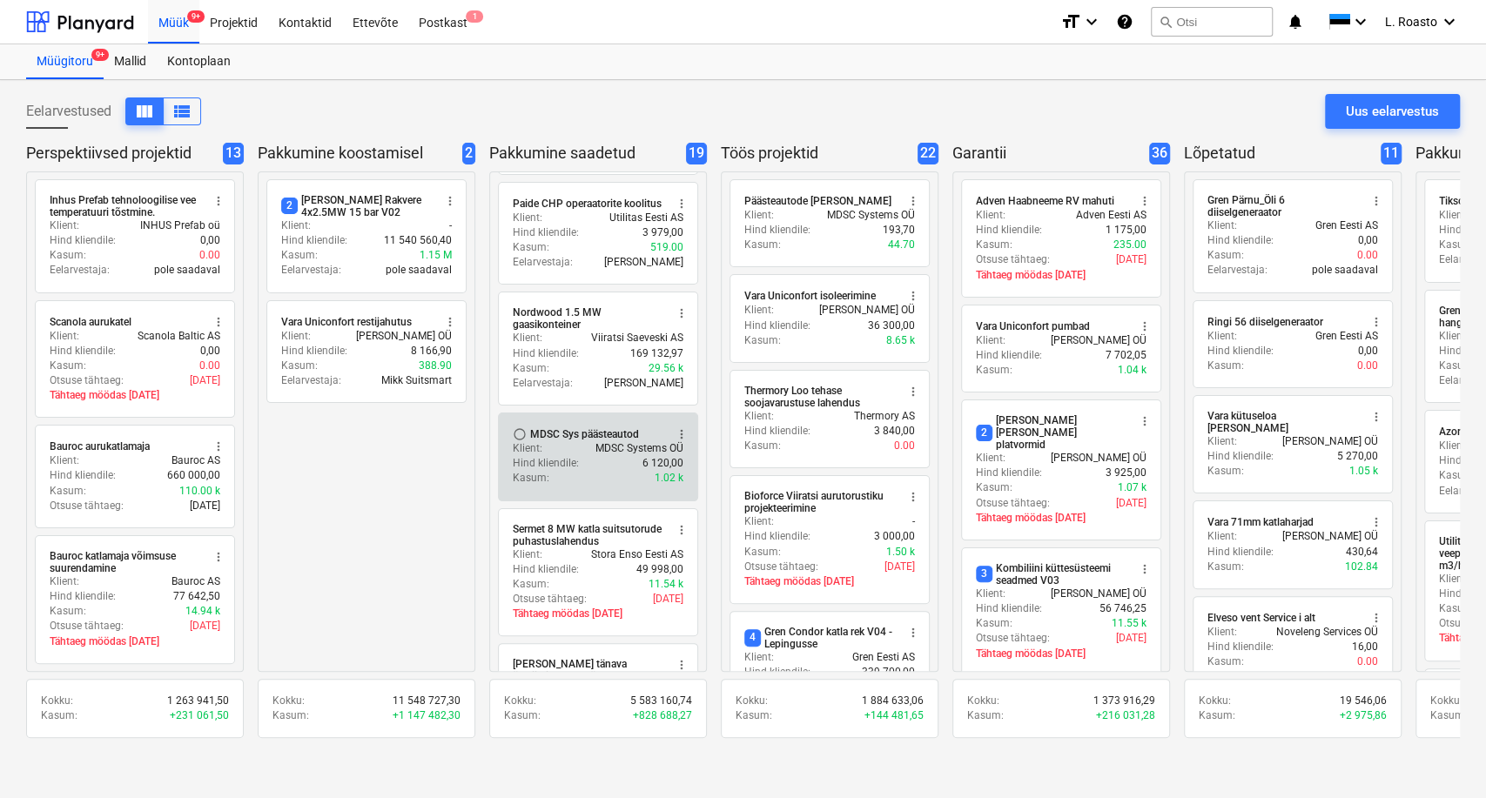
click at [617, 441] on p "MDSC Systems OÜ" at bounding box center [639, 448] width 88 height 15
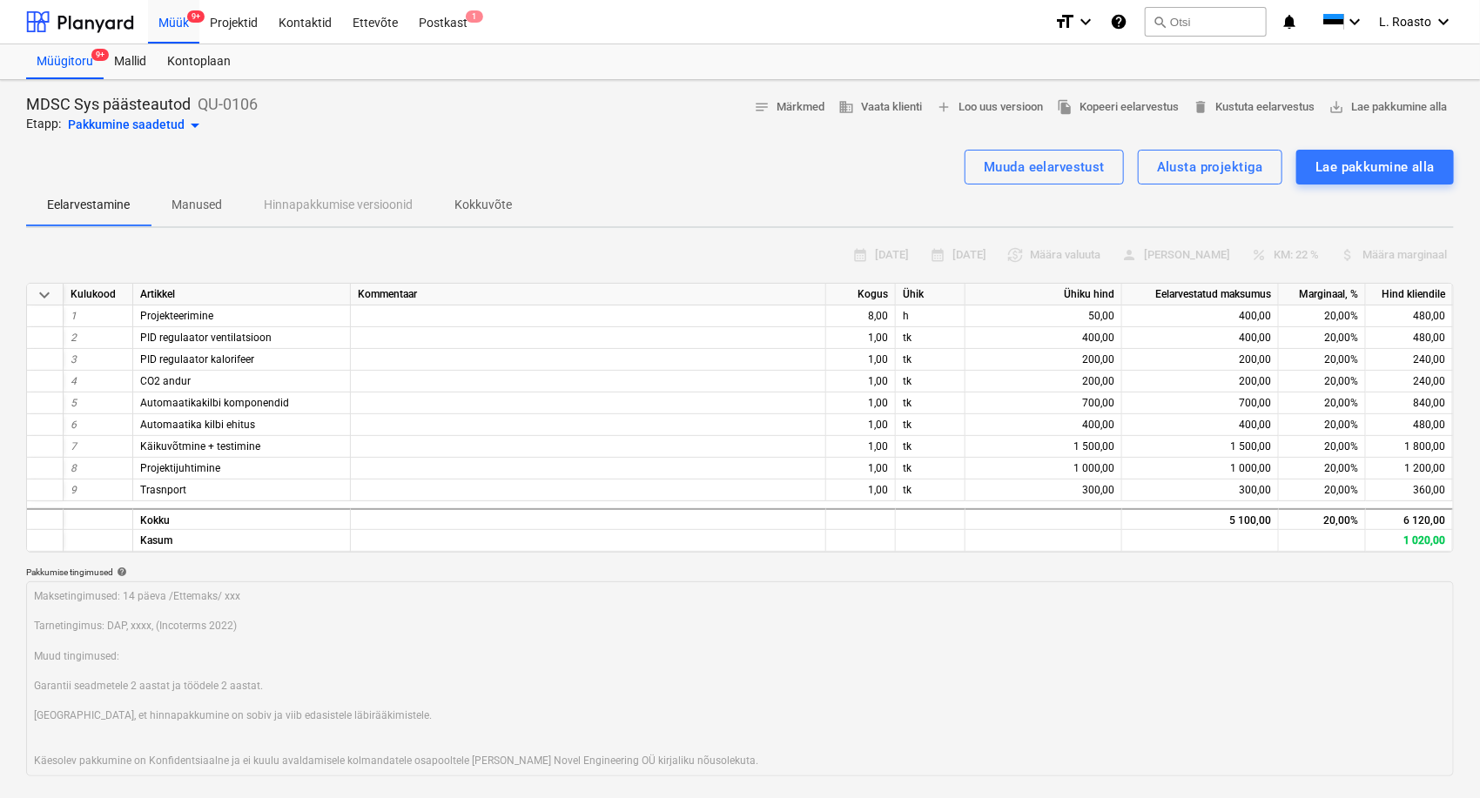
type textarea "x"
drag, startPoint x: 272, startPoint y: 100, endPoint x: 28, endPoint y: 92, distance: 244.7
click at [28, 92] on div "MDSC Sys päästeautod QU-0106 Etapp: Pakkumine saadetud arrow_drop_down notes Mä…" at bounding box center [740, 557] width 1480 height 955
copy div "MDSC Sys päästeautod QU-0106"
click at [252, 254] on div "calendar_month [DATE] calendar_month [DATE] currency_exchange Määra valuuta per…" at bounding box center [740, 255] width 1428 height 27
